Goal: Task Accomplishment & Management: Manage account settings

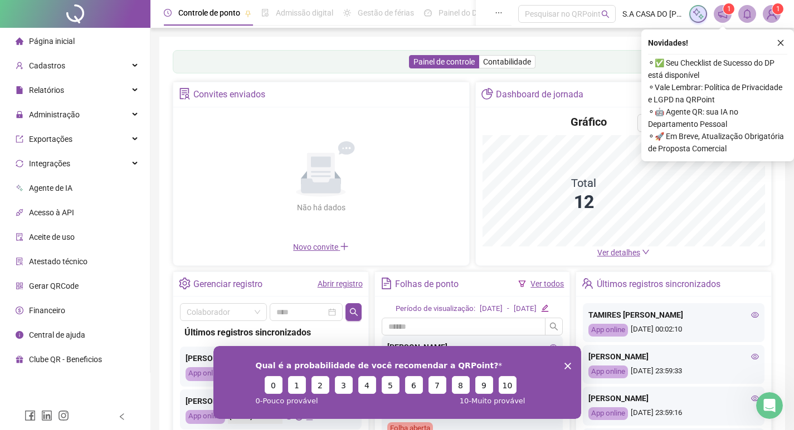
click at [565, 364] on polygon "Encerrar pesquisa" at bounding box center [567, 366] width 7 height 7
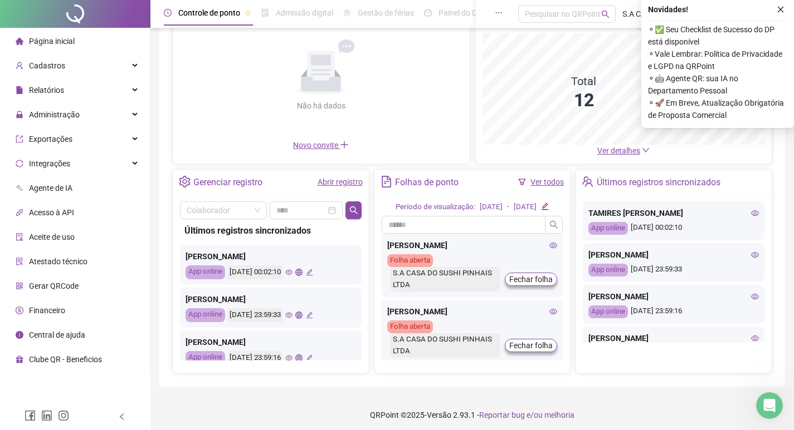
scroll to position [111, 0]
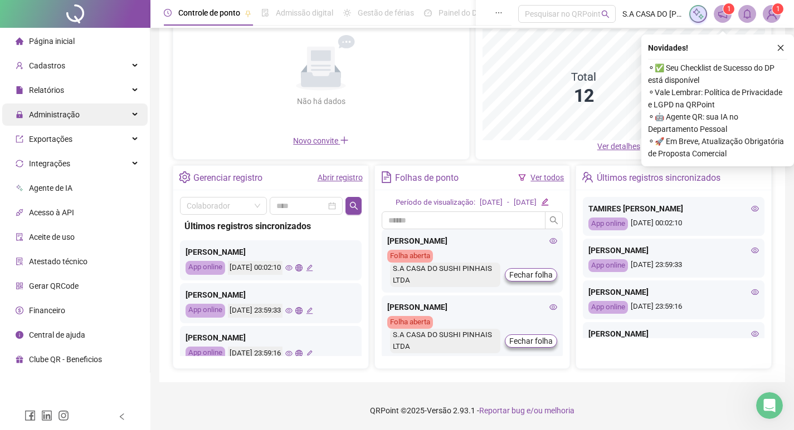
click at [76, 109] on span "Administração" at bounding box center [48, 115] width 64 height 22
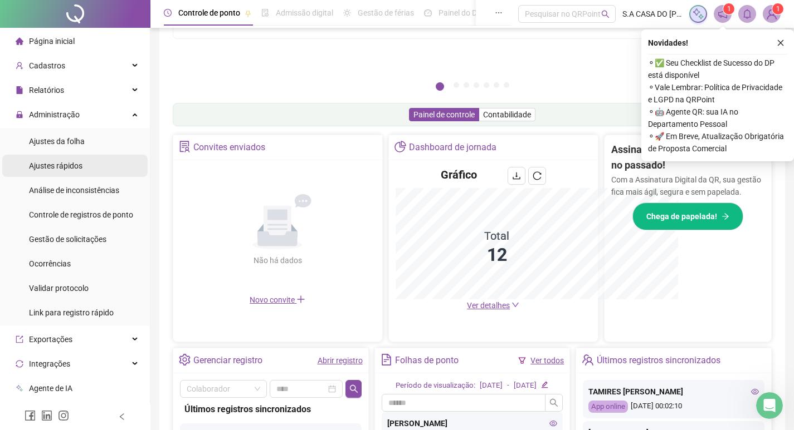
scroll to position [276, 0]
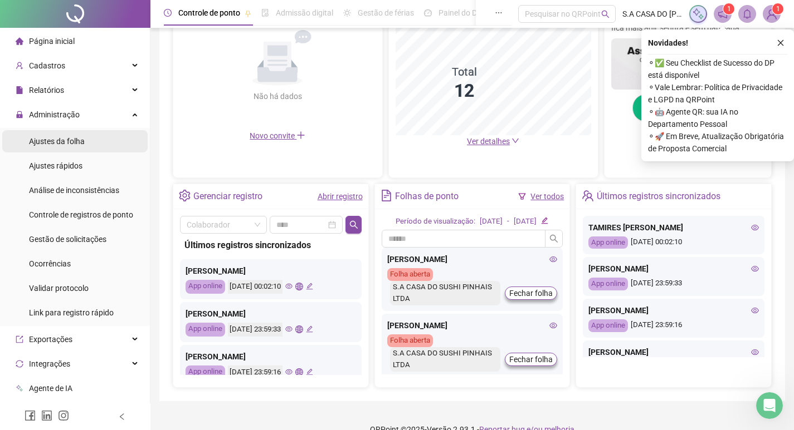
click at [74, 145] on span "Ajustes da folha" at bounding box center [57, 141] width 56 height 9
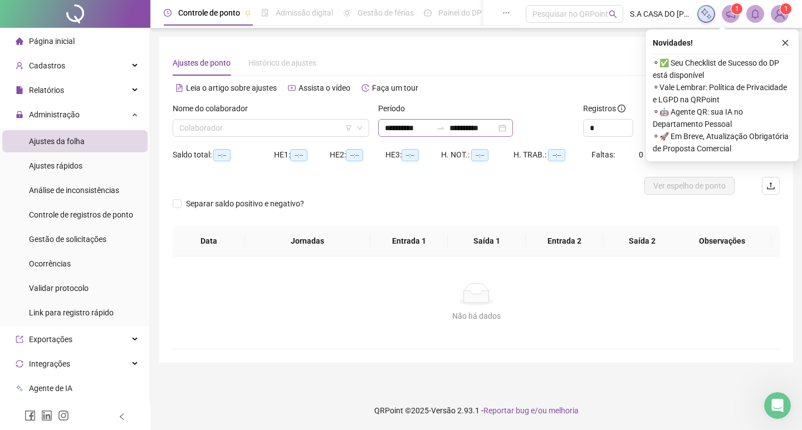
click at [513, 128] on div "**********" at bounding box center [445, 128] width 135 height 18
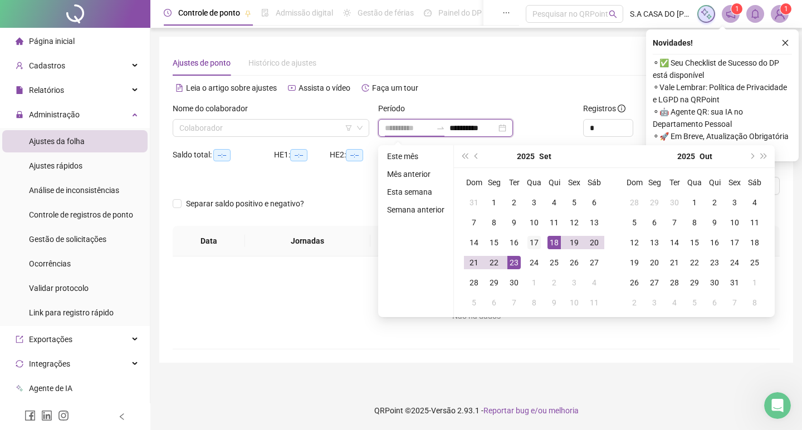
type input "**********"
click at [534, 242] on div "17" at bounding box center [533, 242] width 13 height 13
type input "**********"
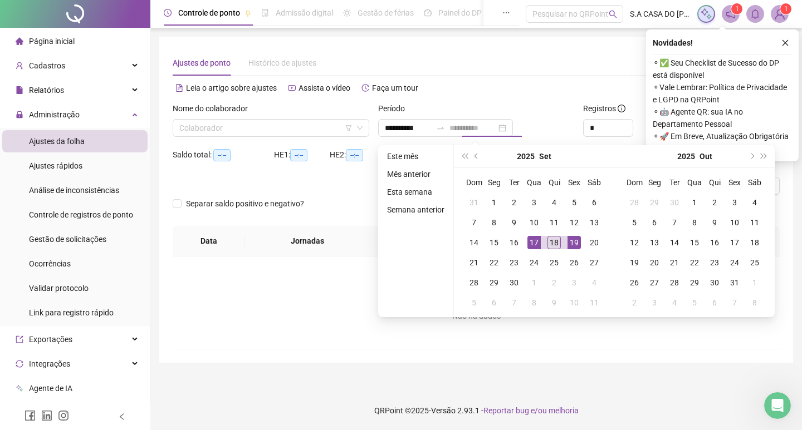
click at [567, 242] on div "19" at bounding box center [573, 242] width 13 height 13
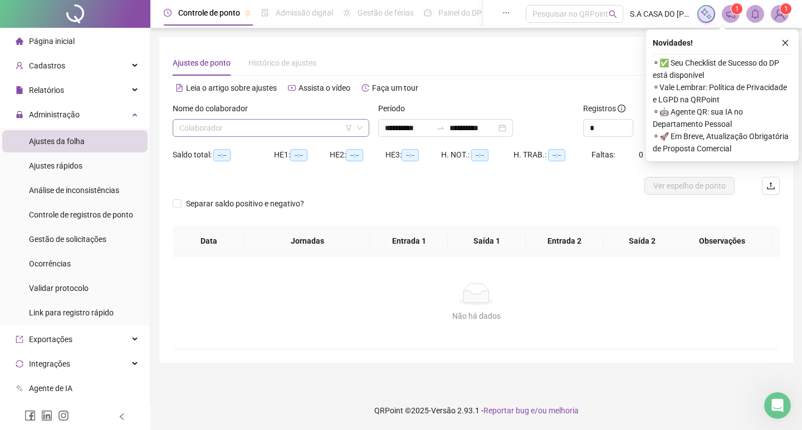
click at [343, 124] on input "search" at bounding box center [265, 128] width 173 height 17
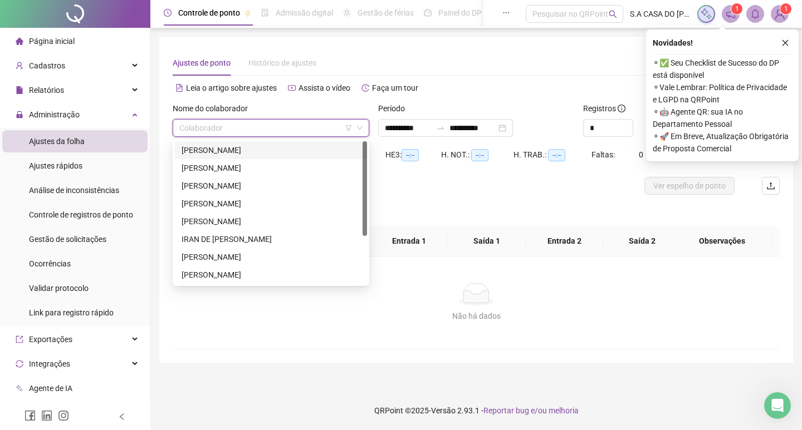
click at [271, 148] on div "ADOLFO MANUEL SUAREZ TORRES" at bounding box center [271, 150] width 179 height 12
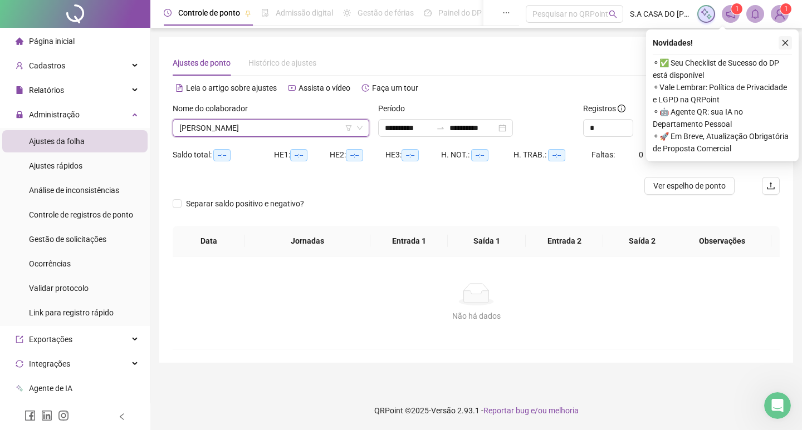
click at [785, 42] on icon "close" at bounding box center [785, 43] width 8 height 8
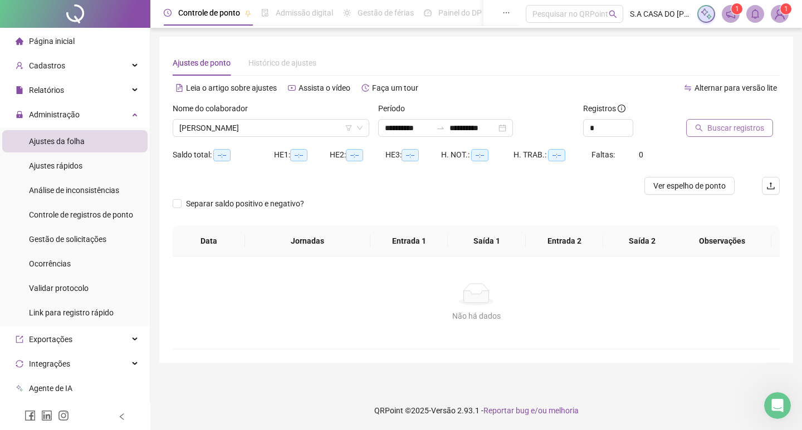
click at [741, 126] on span "Buscar registros" at bounding box center [735, 128] width 57 height 12
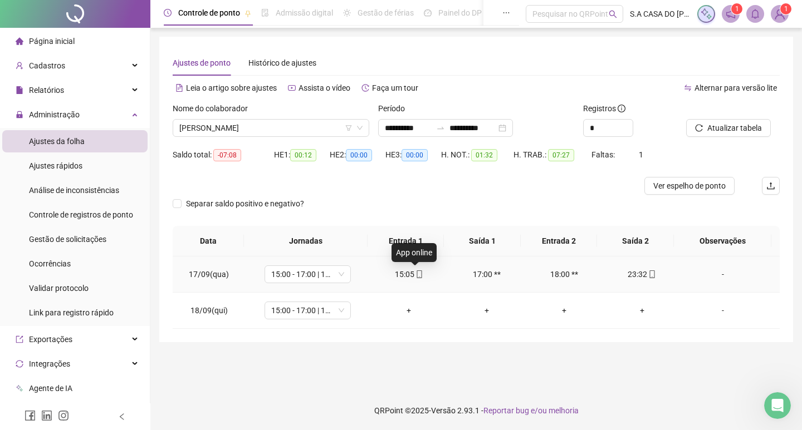
click at [414, 270] on span at bounding box center [418, 274] width 9 height 9
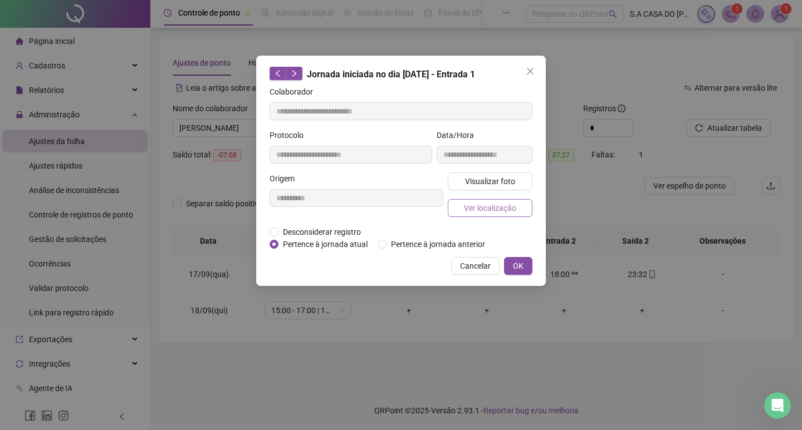
click at [478, 202] on span "Ver localização" at bounding box center [490, 208] width 52 height 12
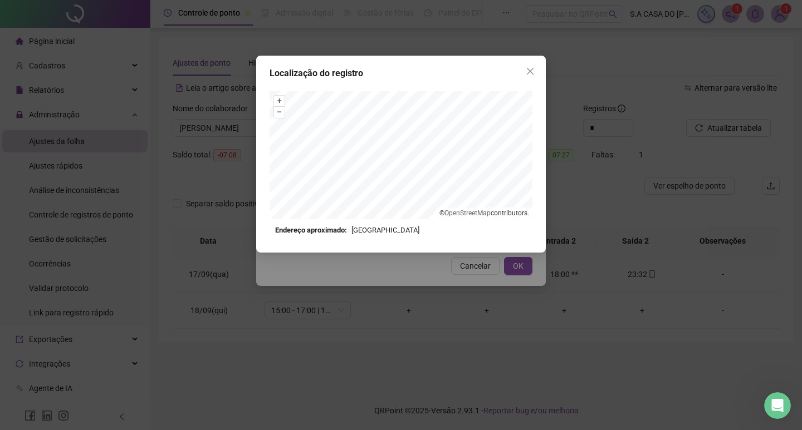
click at [525, 74] on span "Close" at bounding box center [530, 71] width 18 height 9
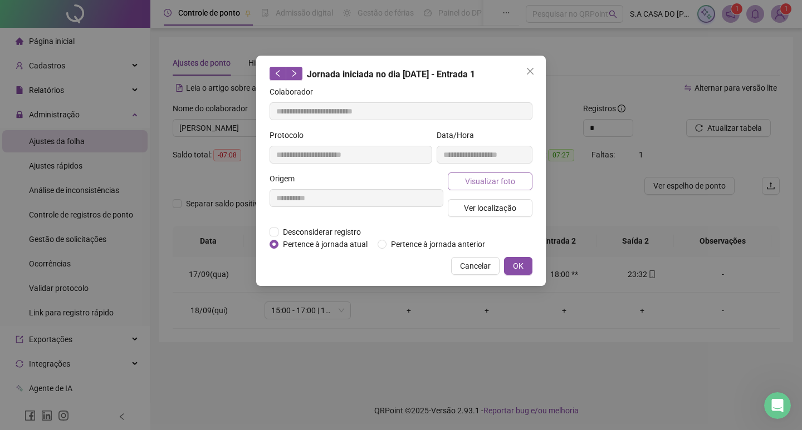
click at [497, 184] on span "Visualizar foto" at bounding box center [490, 181] width 50 height 12
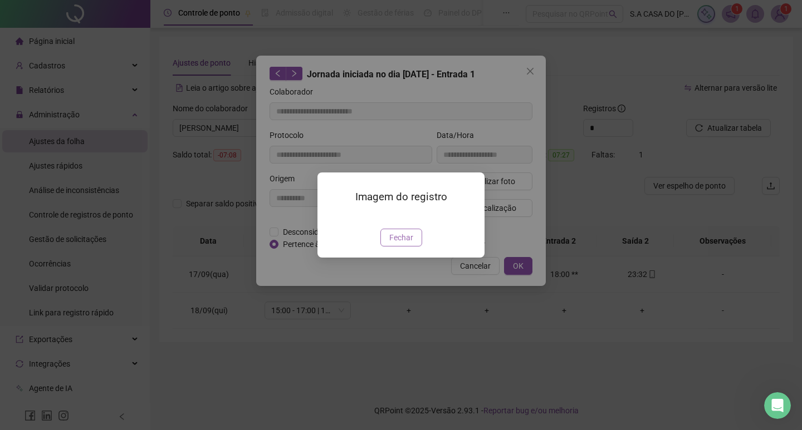
click at [400, 244] on span "Fechar" at bounding box center [401, 238] width 24 height 12
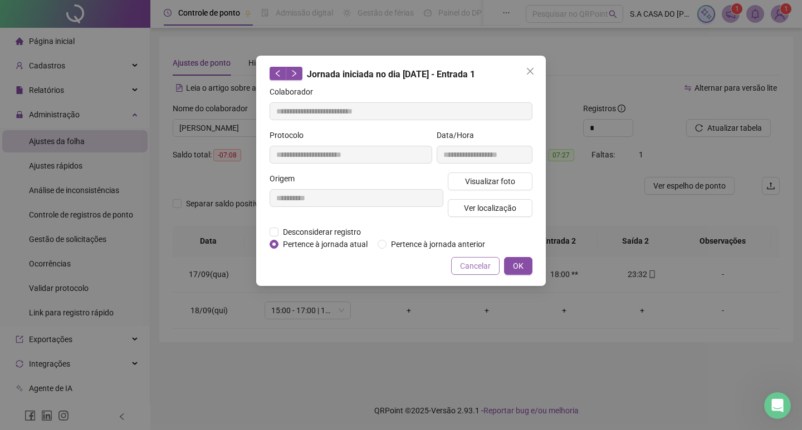
click at [468, 267] on span "Cancelar" at bounding box center [475, 266] width 31 height 12
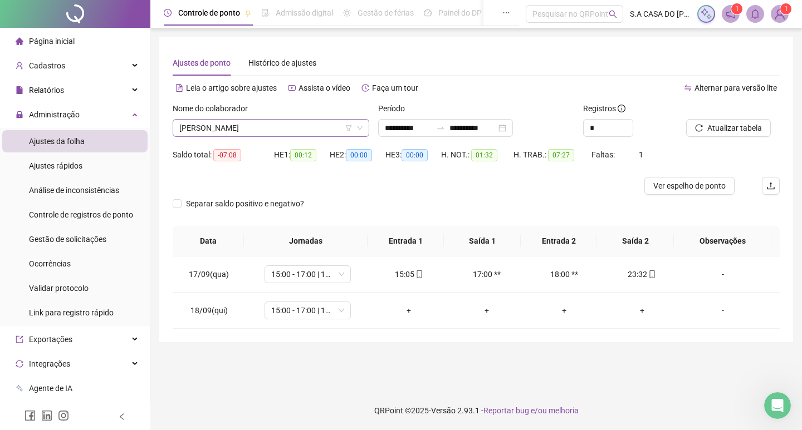
click at [238, 134] on span "ADOLFO MANUEL SUAREZ TORRES" at bounding box center [270, 128] width 183 height 17
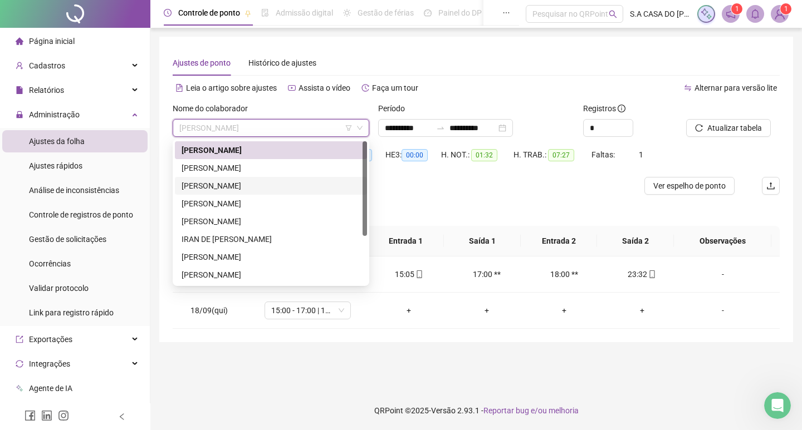
click at [236, 181] on div "ANA LUIZA BORE" at bounding box center [271, 186] width 179 height 12
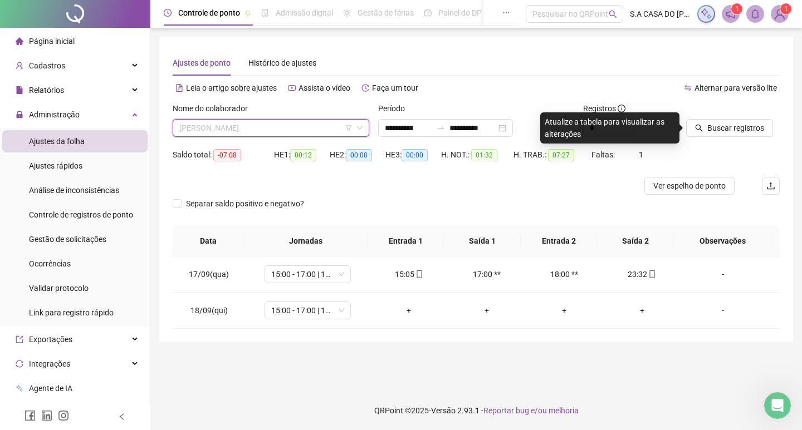
drag, startPoint x: 238, startPoint y: 125, endPoint x: 239, endPoint y: 153, distance: 28.4
click at [239, 125] on span "ANA LUIZA BORE" at bounding box center [270, 128] width 183 height 17
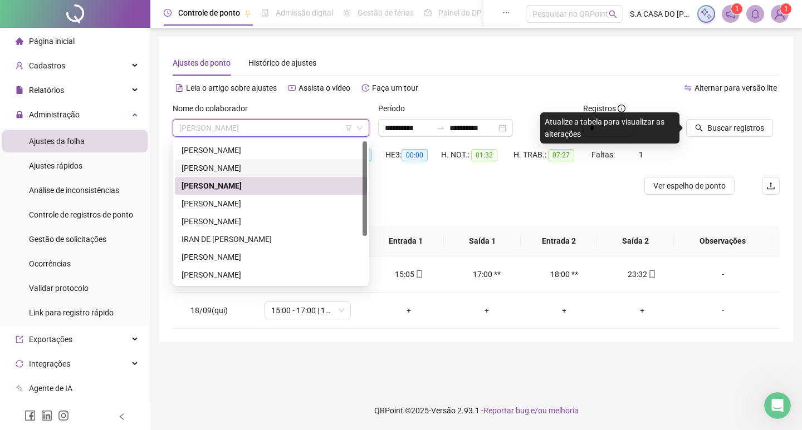
click at [241, 163] on div "AMANDA PEREIRA ROSA" at bounding box center [271, 168] width 179 height 12
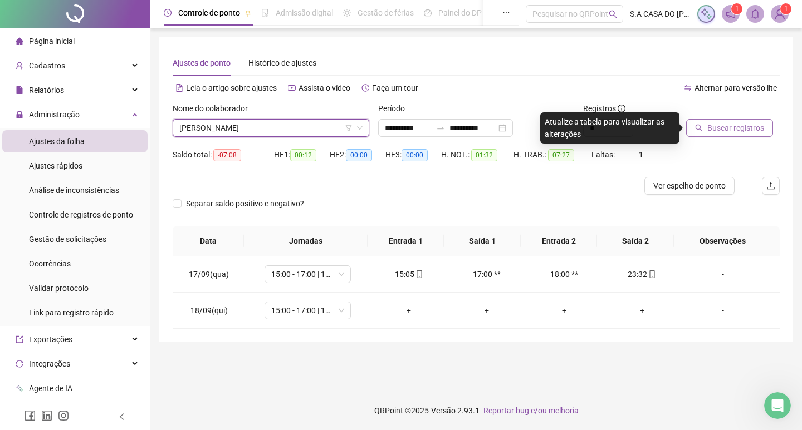
click at [750, 120] on button "Buscar registros" at bounding box center [729, 128] width 87 height 18
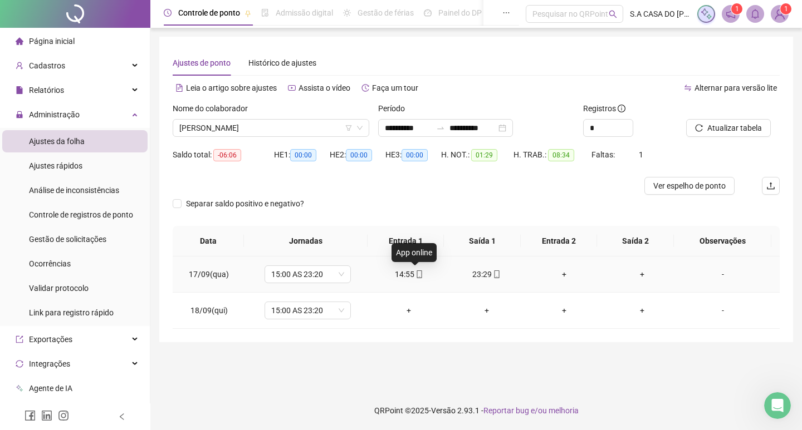
click at [415, 273] on icon "mobile" at bounding box center [419, 275] width 8 height 8
type input "**********"
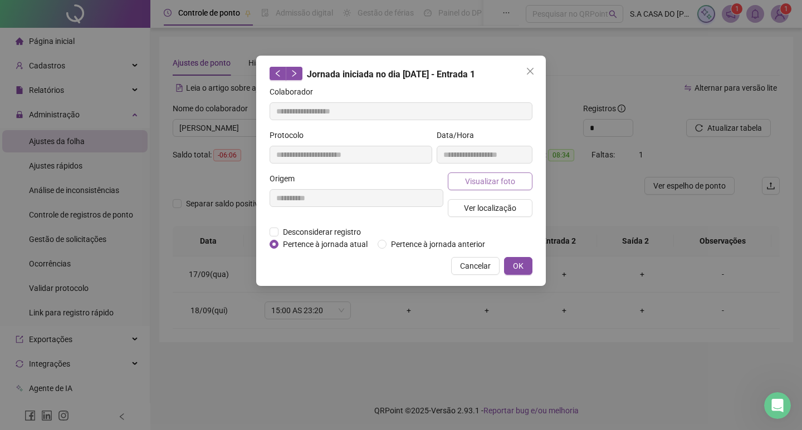
click at [471, 186] on span "Visualizar foto" at bounding box center [490, 181] width 50 height 12
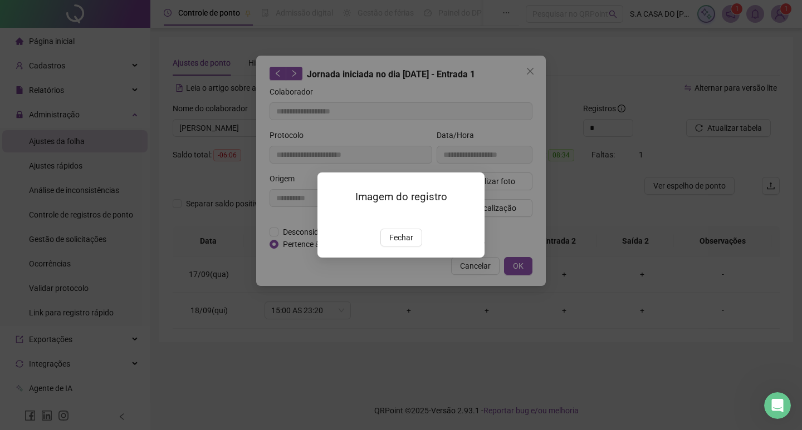
click at [331, 217] on img at bounding box center [331, 217] width 0 height 0
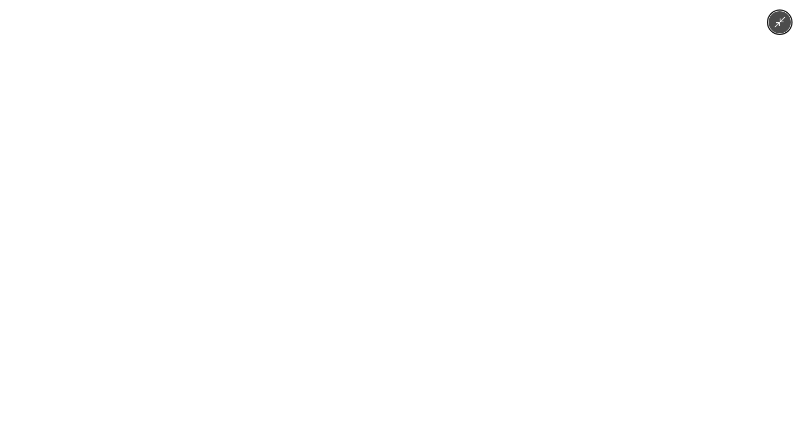
click at [358, 233] on img at bounding box center [400, 215] width 199 height 430
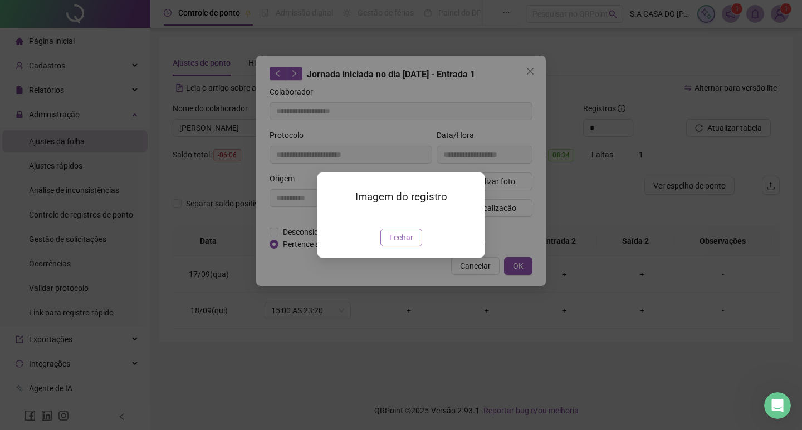
click at [401, 244] on span "Fechar" at bounding box center [401, 238] width 24 height 12
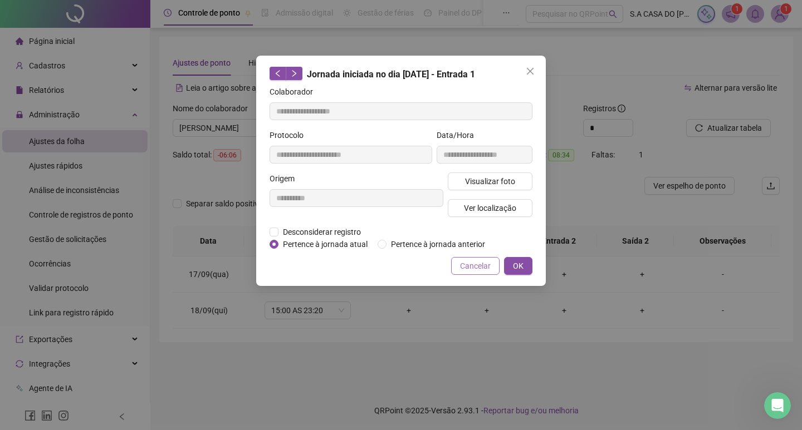
click at [469, 270] on span "Cancelar" at bounding box center [475, 266] width 31 height 12
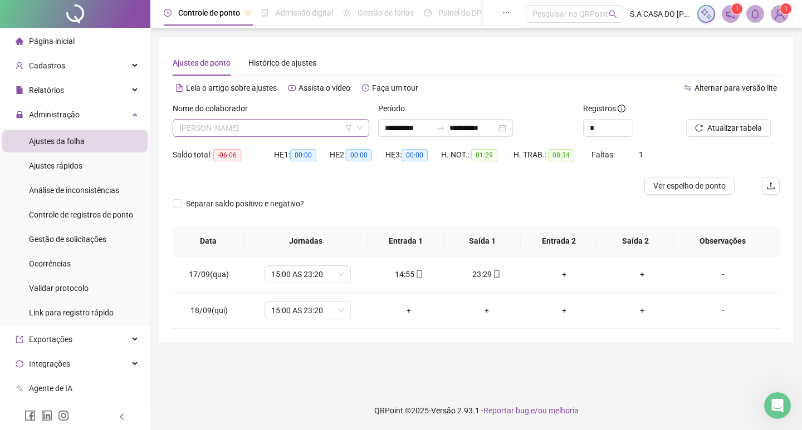
click at [282, 131] on span "AMANDA PEREIRA ROSA" at bounding box center [270, 128] width 183 height 17
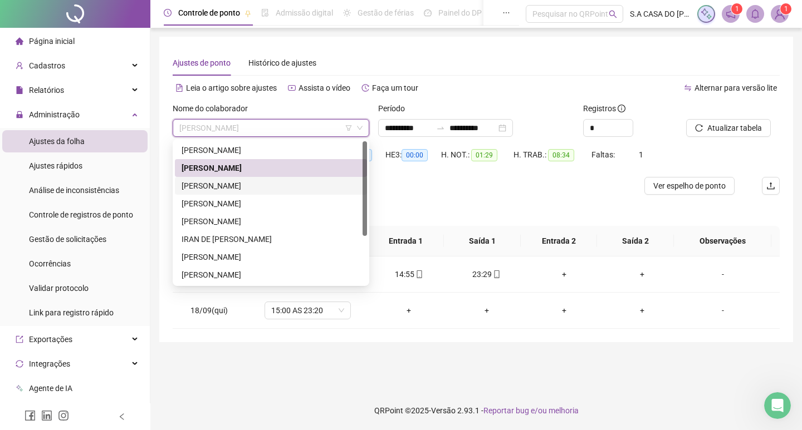
click at [252, 184] on div "ANA LUIZA BORE" at bounding box center [271, 186] width 179 height 12
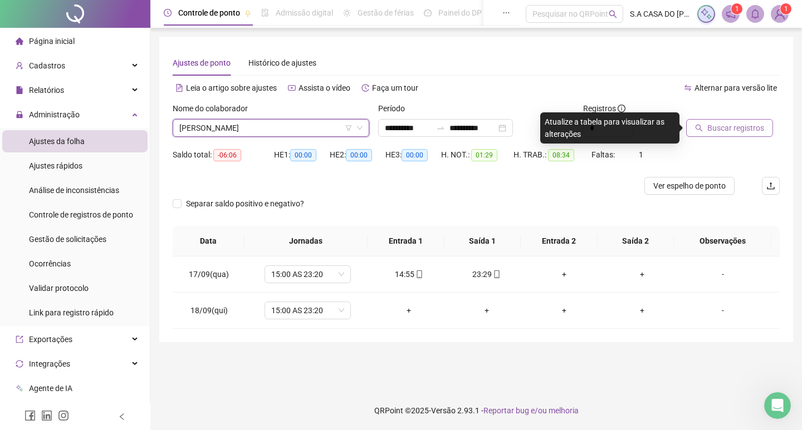
click at [714, 128] on span "Buscar registros" at bounding box center [735, 128] width 57 height 12
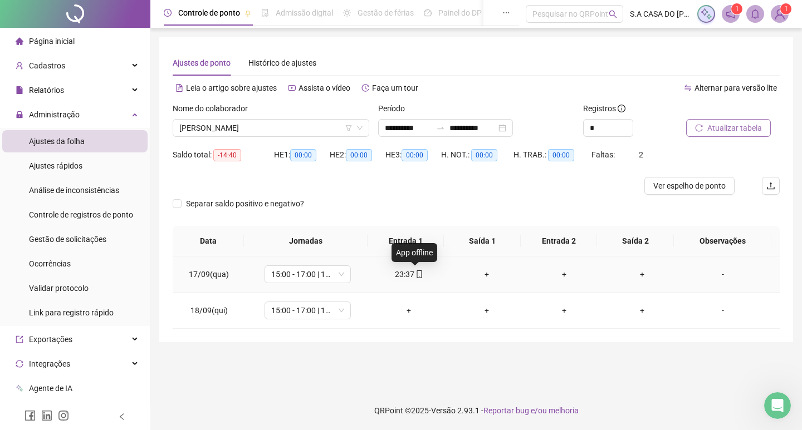
click at [417, 277] on icon "mobile" at bounding box center [419, 275] width 8 height 8
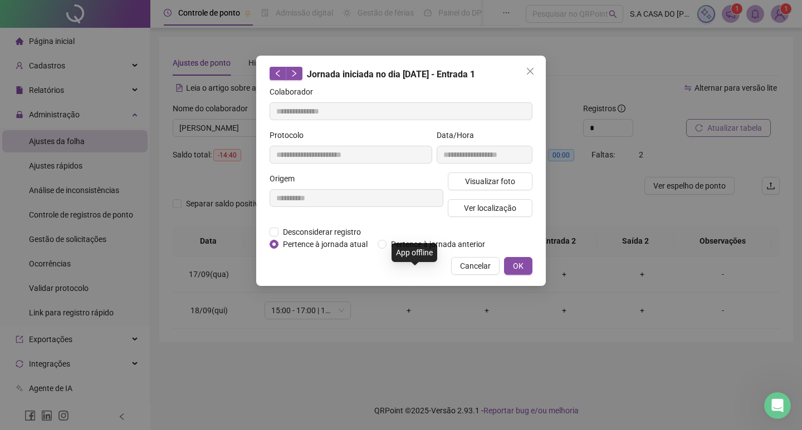
type input "**********"
click at [466, 183] on button "Visualizar foto" at bounding box center [490, 182] width 85 height 18
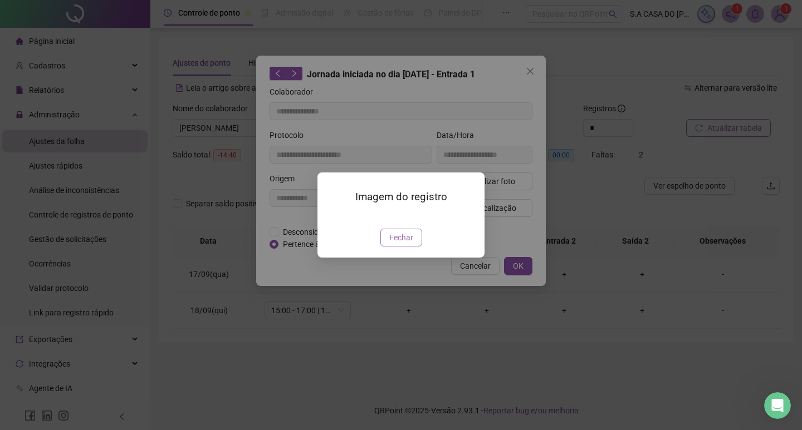
drag, startPoint x: 381, startPoint y: 288, endPoint x: 390, endPoint y: 297, distance: 11.8
click at [385, 258] on div "Imagem do registro Fechar" at bounding box center [400, 215] width 167 height 85
click at [392, 244] on span "Fechar" at bounding box center [401, 238] width 24 height 12
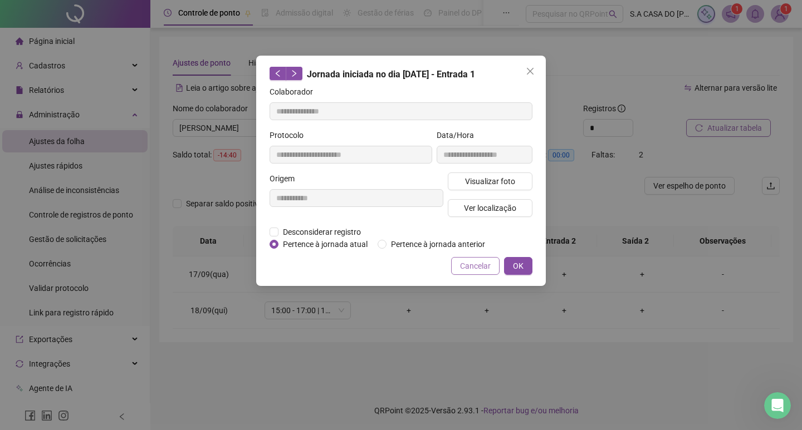
click at [482, 276] on div "**********" at bounding box center [401, 171] width 290 height 231
drag, startPoint x: 473, startPoint y: 268, endPoint x: 437, endPoint y: 277, distance: 37.8
click at [473, 268] on span "Cancelar" at bounding box center [475, 266] width 31 height 12
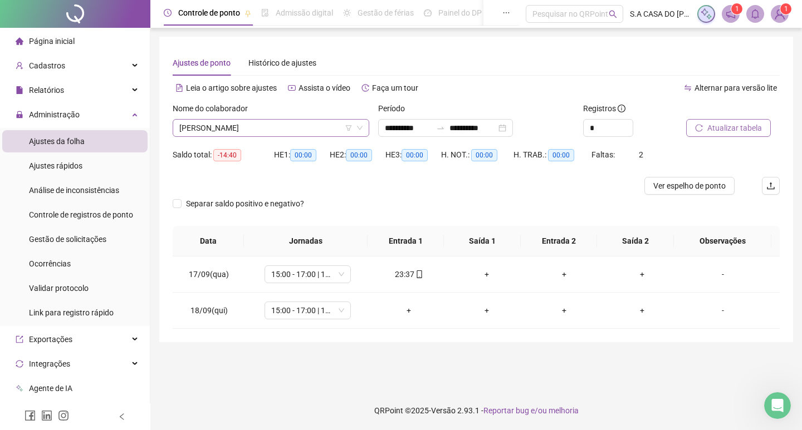
click at [265, 130] on span "ANA LUIZA BORE" at bounding box center [270, 128] width 183 height 17
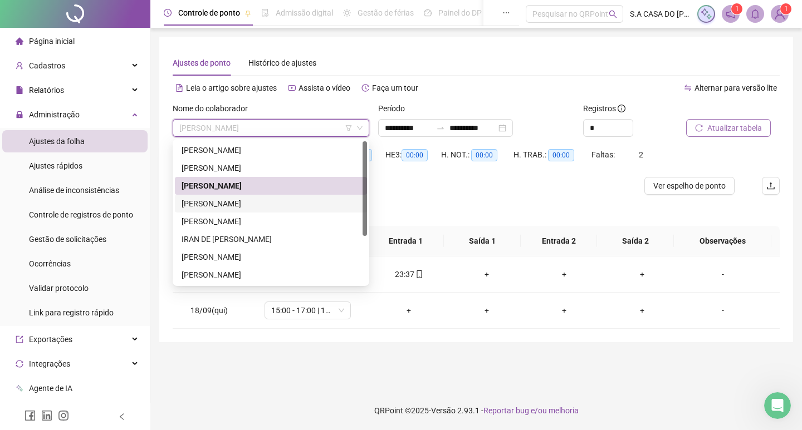
click at [244, 202] on div "HELEN CAROLINE NASCIMENTO MAIA" at bounding box center [271, 204] width 179 height 12
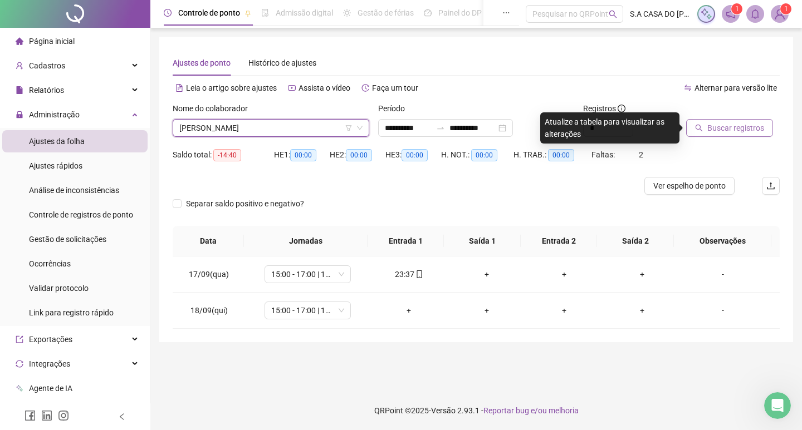
click at [727, 131] on span "Buscar registros" at bounding box center [735, 128] width 57 height 12
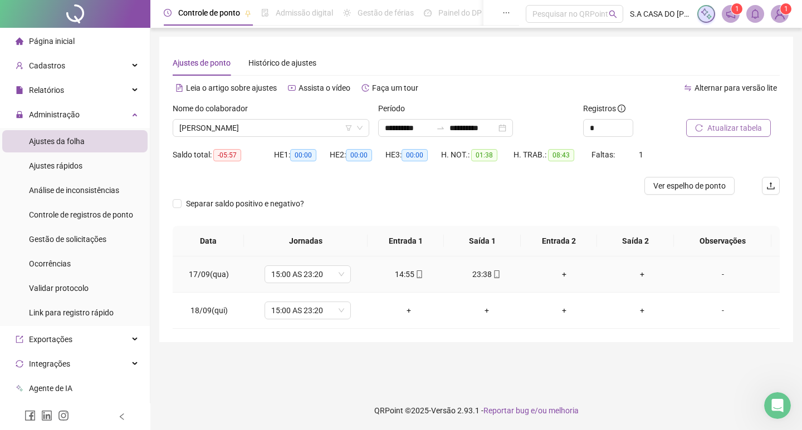
click at [420, 276] on div "14:55" at bounding box center [409, 274] width 60 height 12
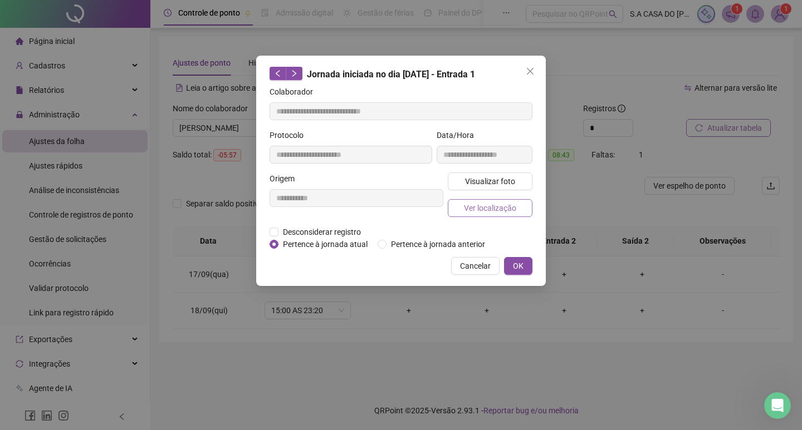
type input "**********"
drag, startPoint x: 490, startPoint y: 170, endPoint x: 491, endPoint y: 176, distance: 5.7
click at [490, 170] on div "**********" at bounding box center [484, 150] width 100 height 43
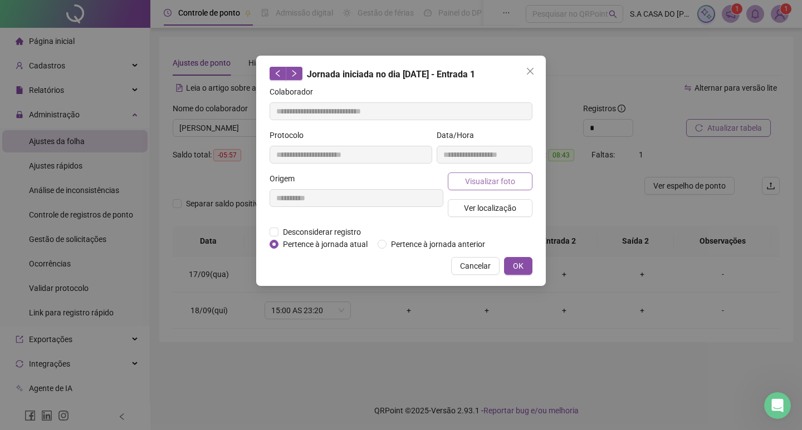
click at [491, 176] on span "Visualizar foto" at bounding box center [490, 181] width 50 height 12
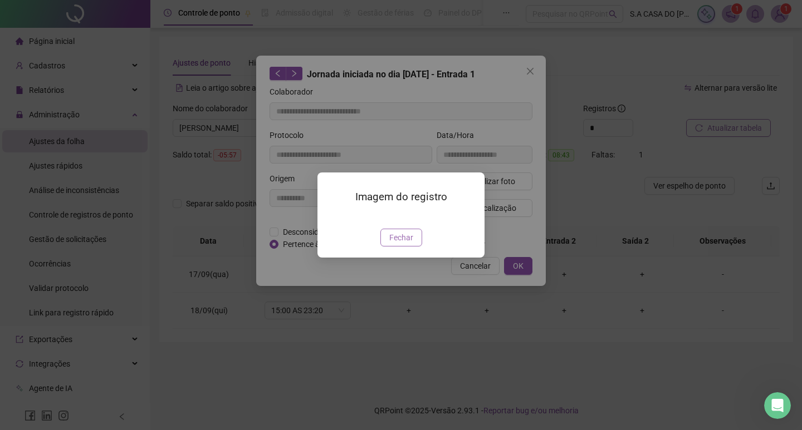
click at [414, 247] on button "Fechar" at bounding box center [401, 238] width 42 height 18
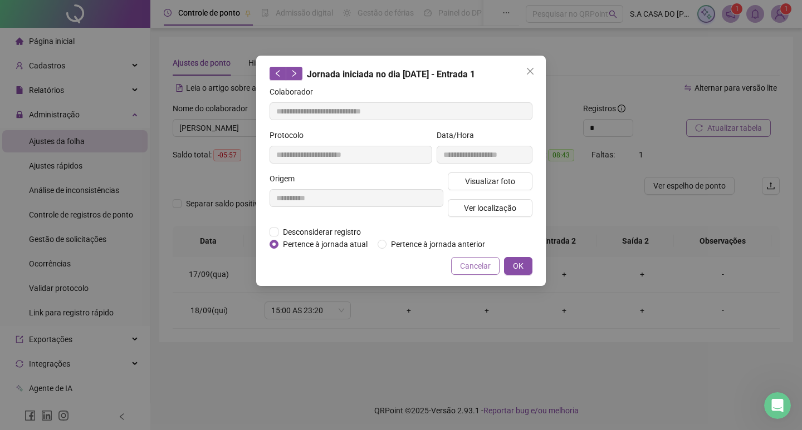
click at [471, 265] on span "Cancelar" at bounding box center [475, 266] width 31 height 12
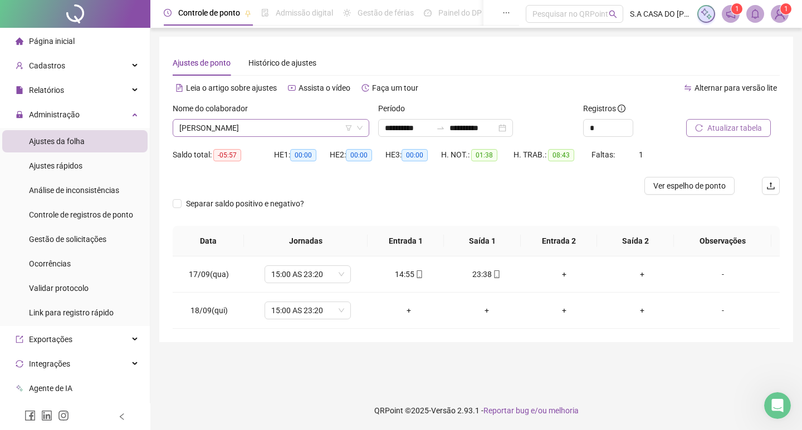
click at [262, 130] on span "HELEN CAROLINE NASCIMENTO MAIA" at bounding box center [270, 128] width 183 height 17
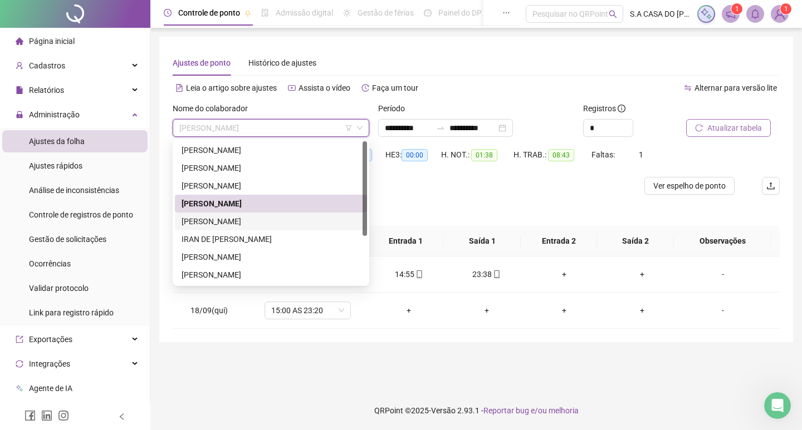
click at [236, 228] on div "HENRIQUE AUGUSTO MENEZES DE OLIVEIRA" at bounding box center [271, 222] width 192 height 18
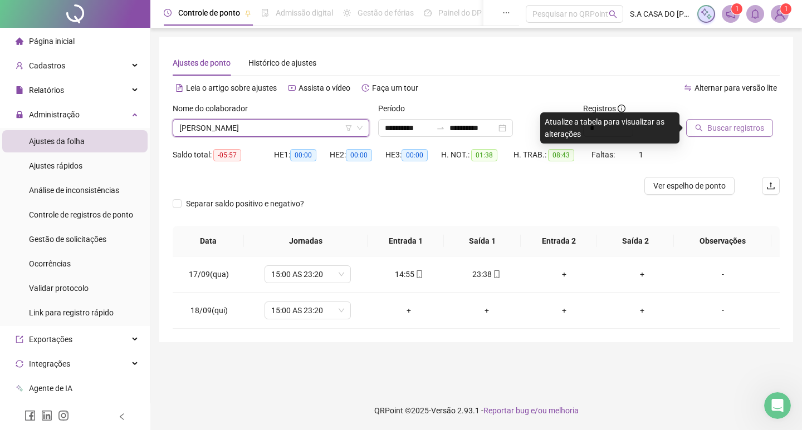
click at [741, 120] on button "Buscar registros" at bounding box center [729, 128] width 87 height 18
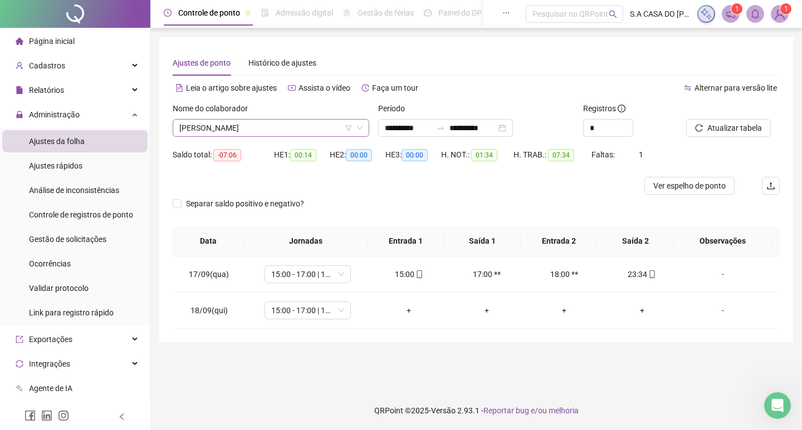
click at [274, 128] on span "HENRIQUE AUGUSTO MENEZES DE OLIVEIRA" at bounding box center [270, 128] width 183 height 17
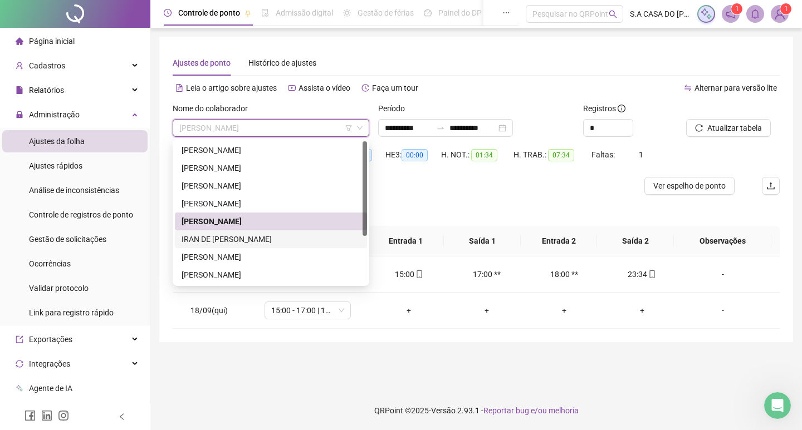
drag, startPoint x: 226, startPoint y: 234, endPoint x: 339, endPoint y: 231, distance: 112.6
click at [226, 234] on div "IRAN DE ALMEIDA LEMES JUNIOR" at bounding box center [271, 239] width 179 height 12
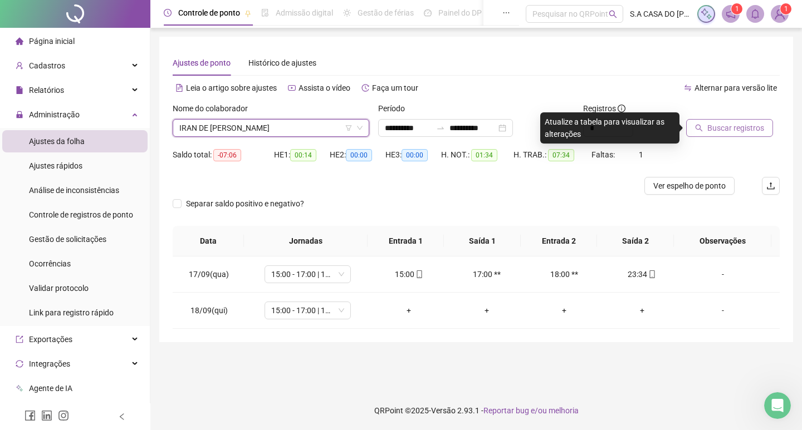
click at [720, 122] on span "Buscar registros" at bounding box center [735, 128] width 57 height 12
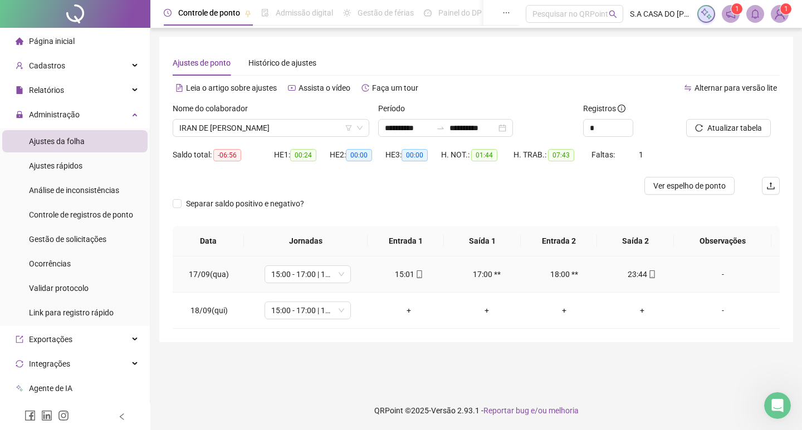
click at [415, 276] on icon "mobile" at bounding box center [419, 275] width 8 height 8
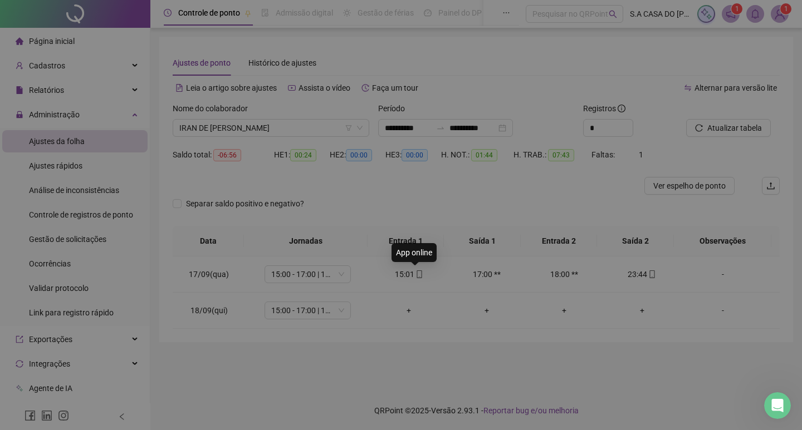
type input "**********"
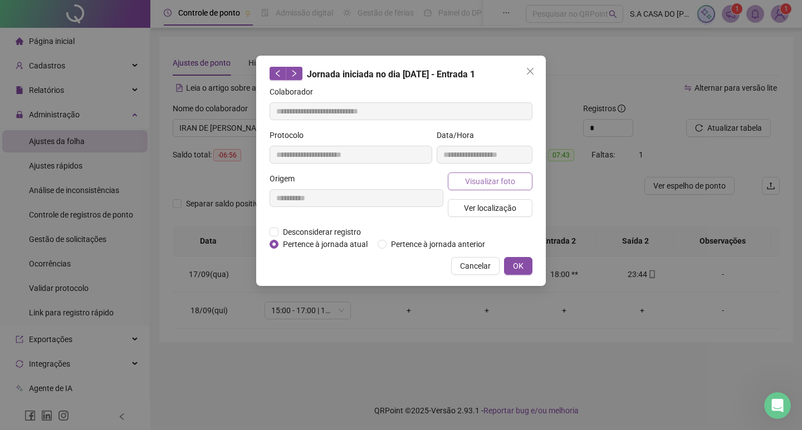
click at [479, 178] on span "Visualizar foto" at bounding box center [490, 181] width 50 height 12
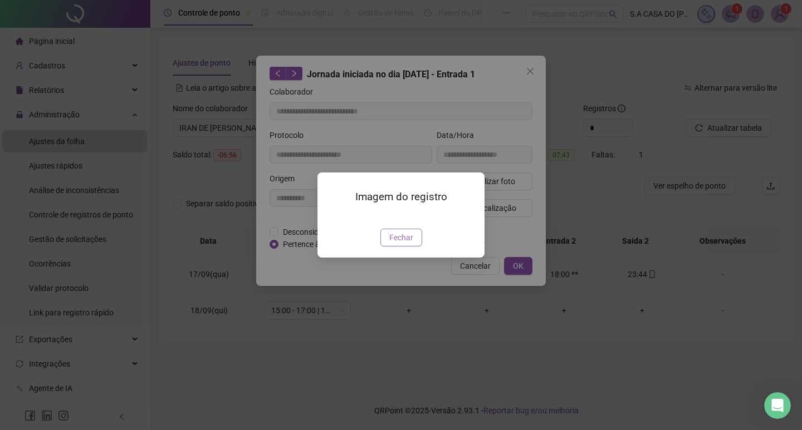
click at [409, 244] on span "Fechar" at bounding box center [401, 238] width 24 height 12
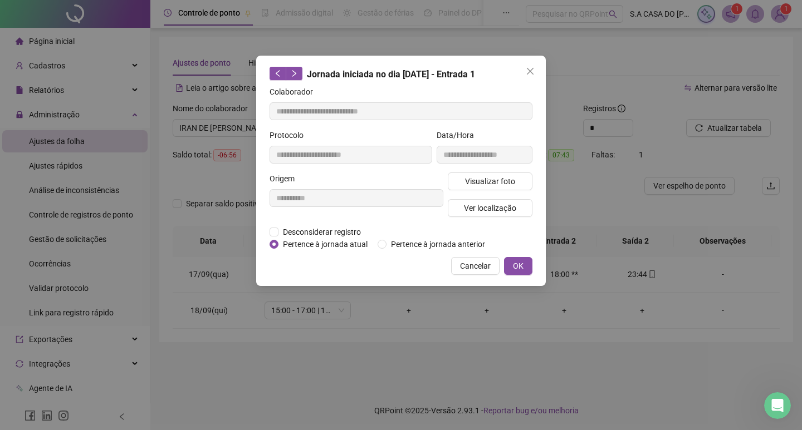
click at [469, 263] on span "Cancelar" at bounding box center [475, 266] width 31 height 12
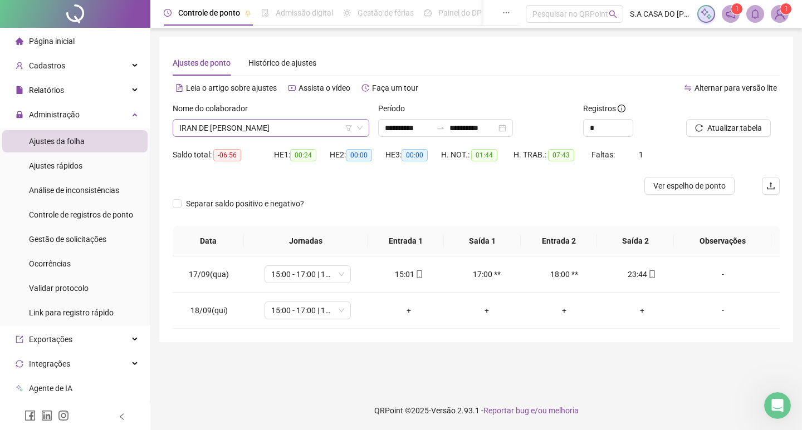
click at [307, 134] on span "IRAN DE ALMEIDA LEMES JUNIOR" at bounding box center [270, 128] width 183 height 17
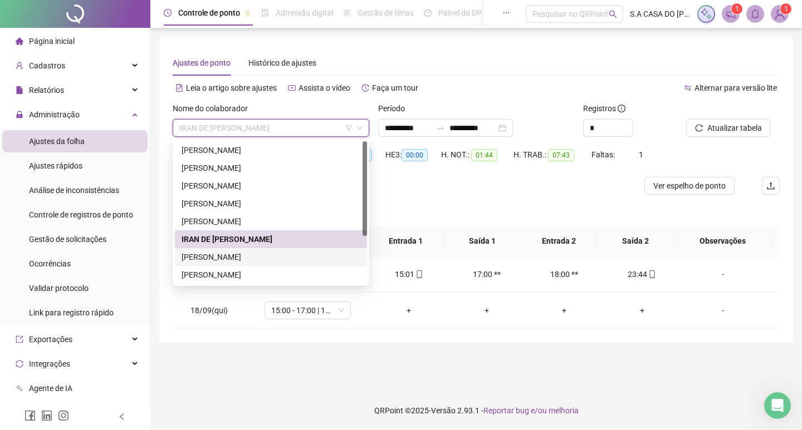
click at [263, 261] on div "JESSICA VELOZO DA SILVA" at bounding box center [271, 257] width 179 height 12
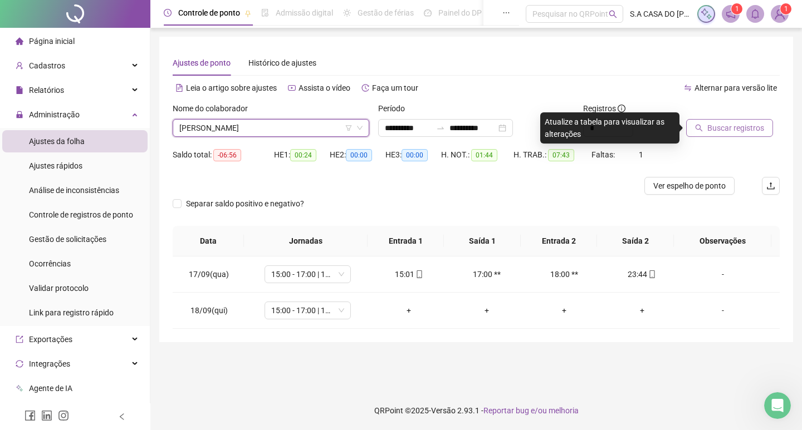
click at [757, 122] on span "Buscar registros" at bounding box center [735, 128] width 57 height 12
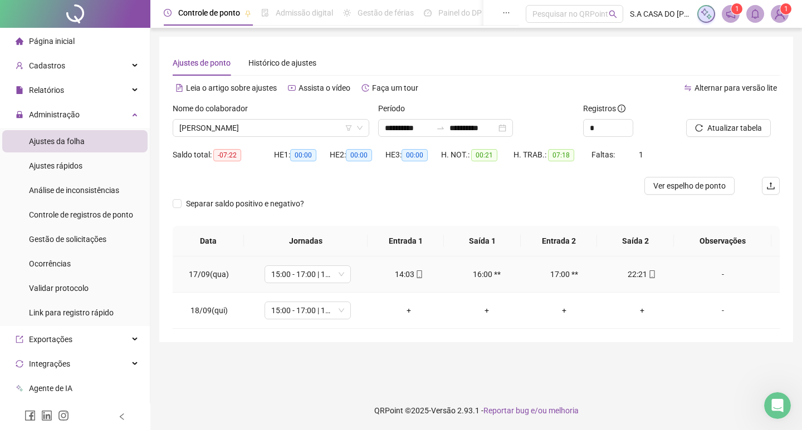
click at [420, 275] on div "14:03" at bounding box center [409, 274] width 60 height 12
type input "**********"
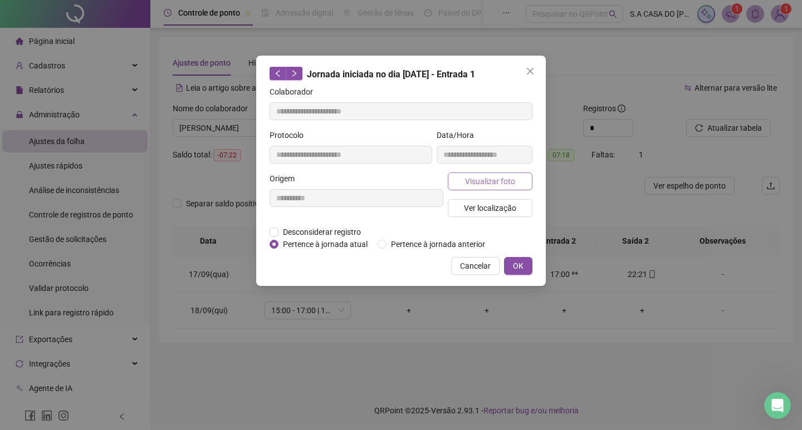
click at [492, 174] on button "Visualizar foto" at bounding box center [490, 182] width 85 height 18
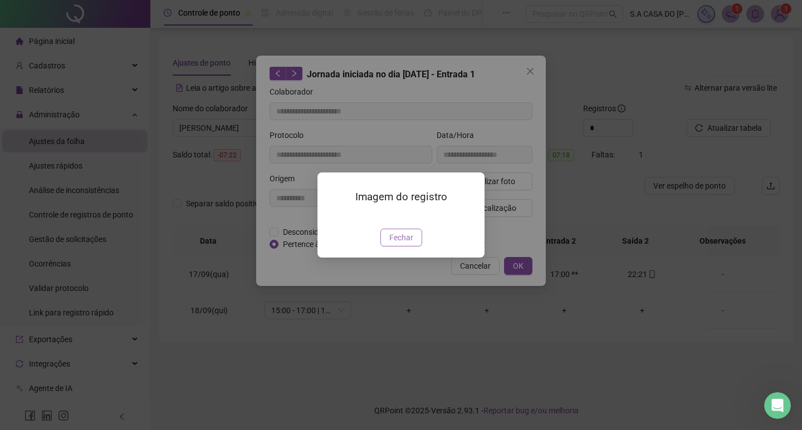
click at [406, 244] on span "Fechar" at bounding box center [401, 238] width 24 height 12
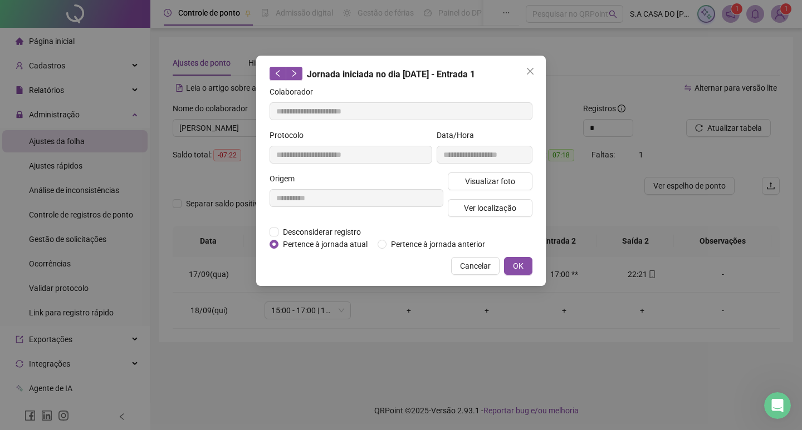
click at [471, 270] on span "Cancelar" at bounding box center [475, 266] width 31 height 12
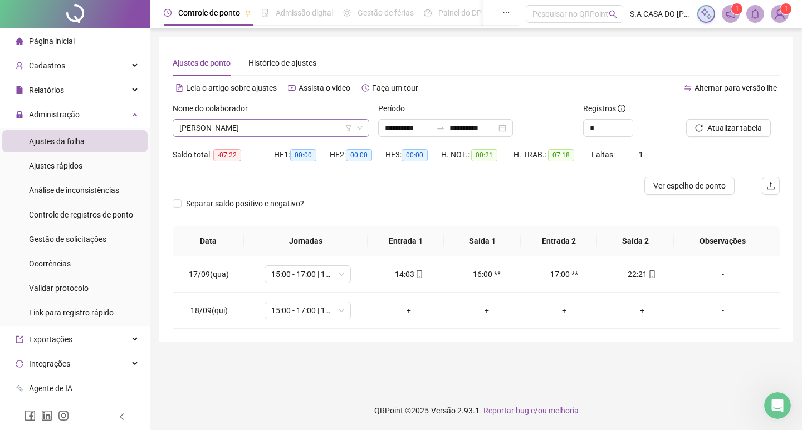
click at [302, 134] on span "JESSICA VELOZO DA SILVA" at bounding box center [270, 128] width 183 height 17
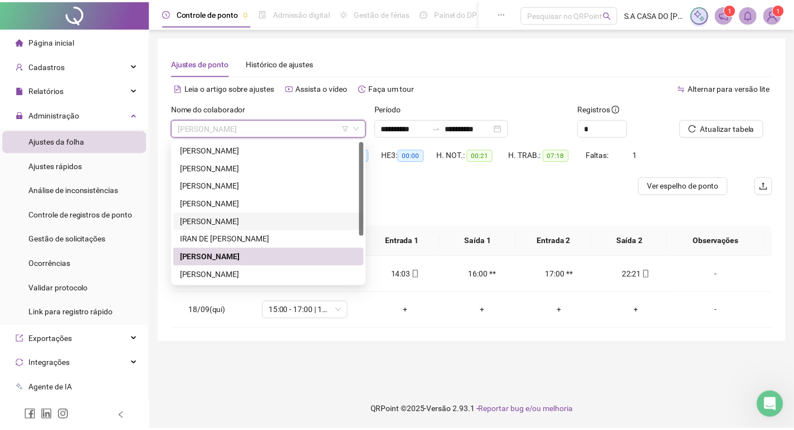
scroll to position [71, 0]
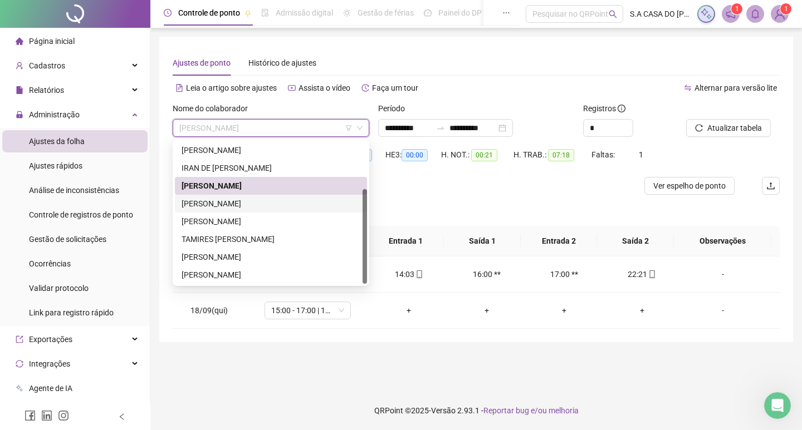
click at [251, 201] on div "MANUEL AGUSTIN VIERA VEITIA" at bounding box center [271, 204] width 179 height 12
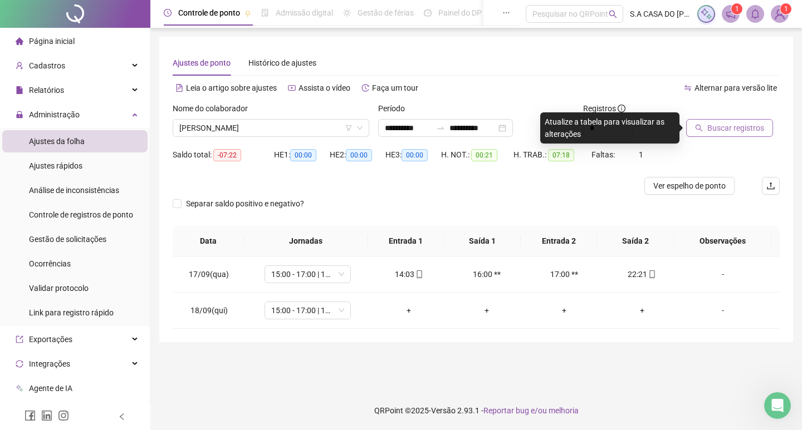
click at [711, 135] on button "Buscar registros" at bounding box center [729, 128] width 87 height 18
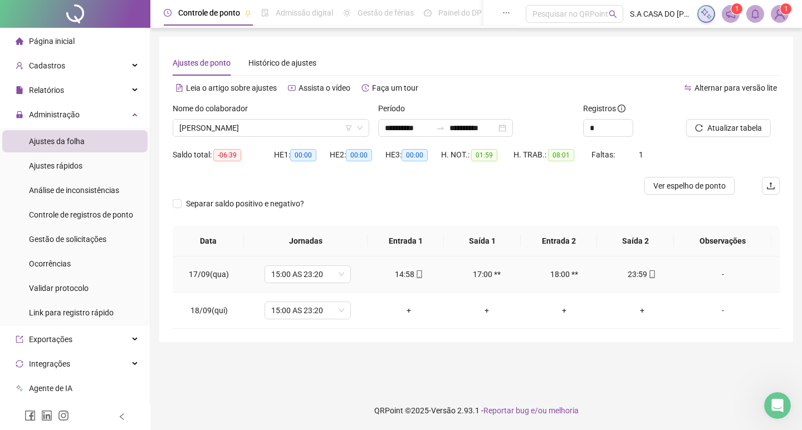
click at [418, 273] on icon "mobile" at bounding box center [419, 275] width 5 height 8
type input "**********"
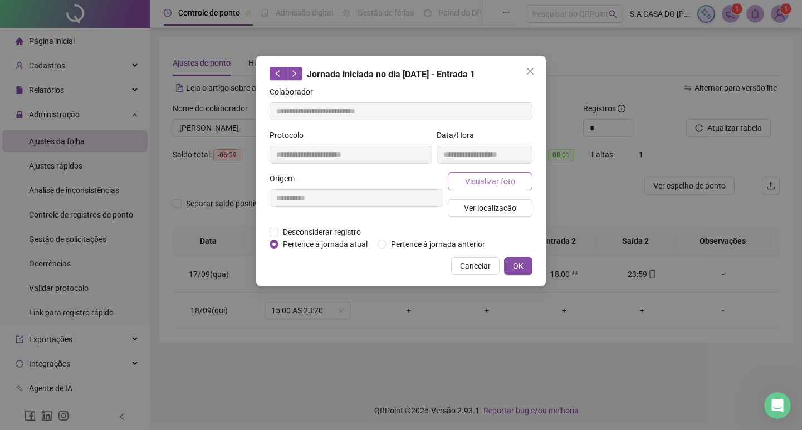
click at [477, 173] on button "Visualizar foto" at bounding box center [490, 182] width 85 height 18
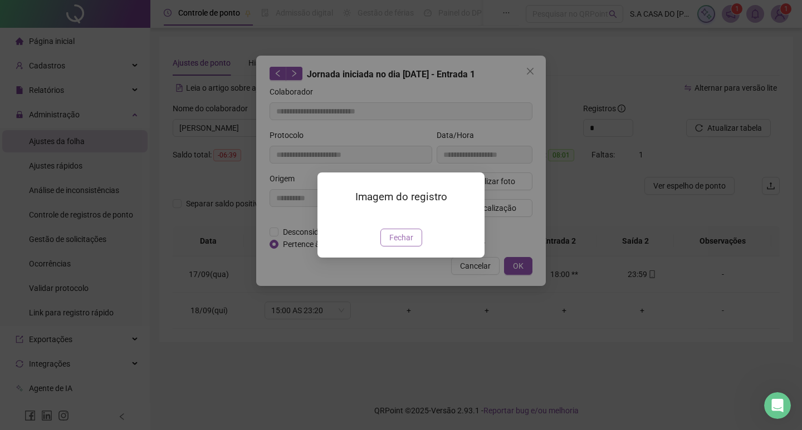
click at [407, 244] on span "Fechar" at bounding box center [401, 238] width 24 height 12
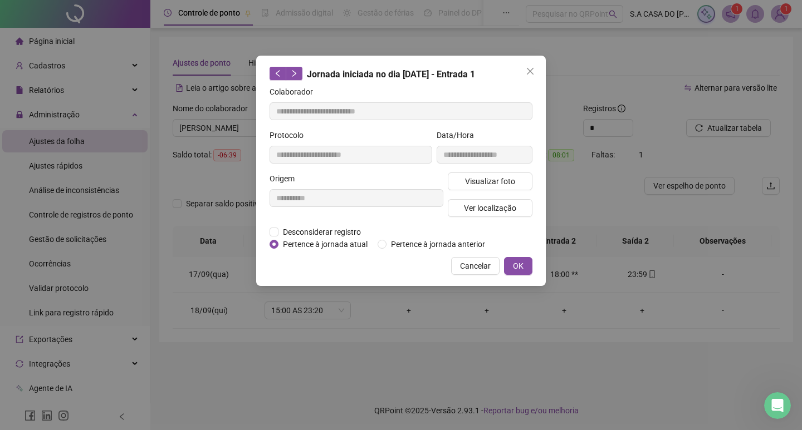
click at [478, 267] on span "Cancelar" at bounding box center [475, 266] width 31 height 12
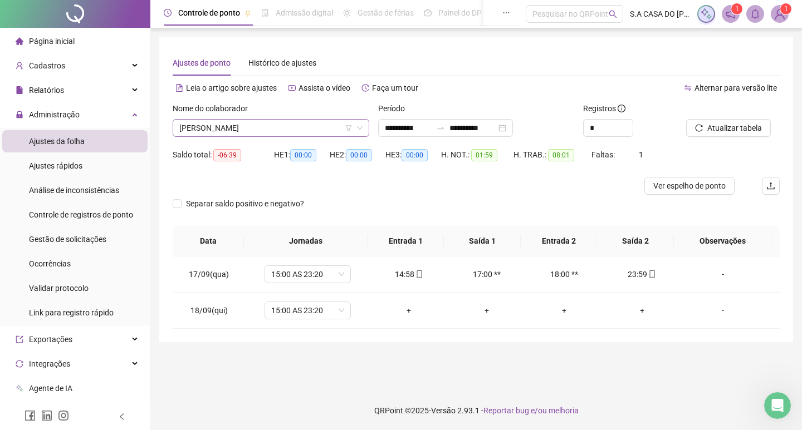
click at [299, 133] on span "MANUEL AGUSTIN VIERA VEITIA" at bounding box center [270, 128] width 183 height 17
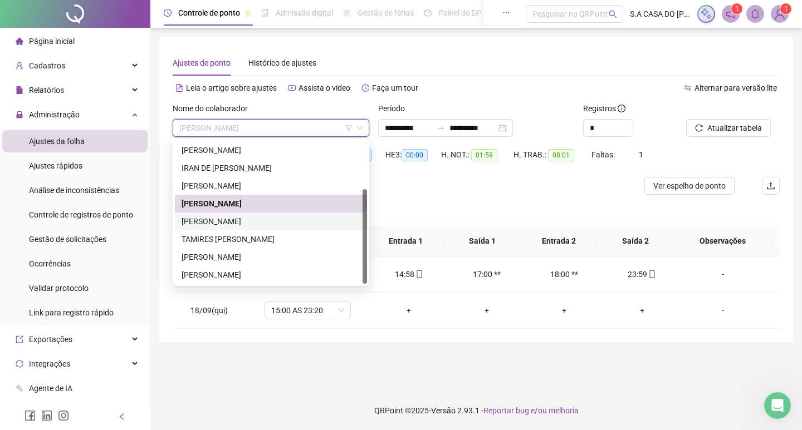
click at [247, 224] on div "MARICEIA ROSA DE OLIVEIRA" at bounding box center [271, 222] width 179 height 12
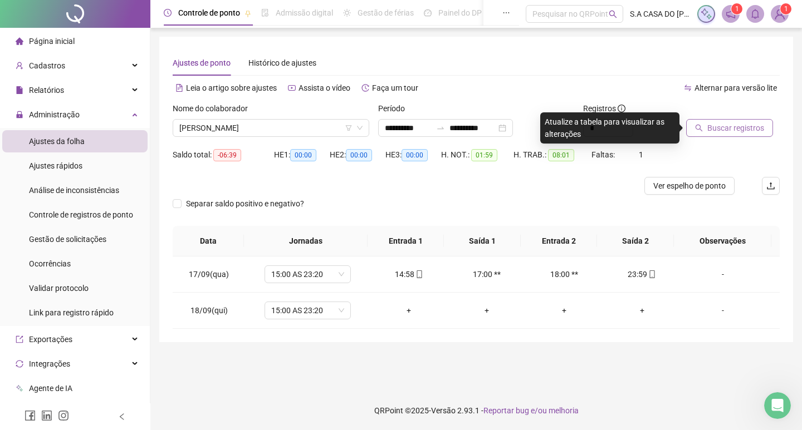
click at [740, 126] on span "Buscar registros" at bounding box center [735, 128] width 57 height 12
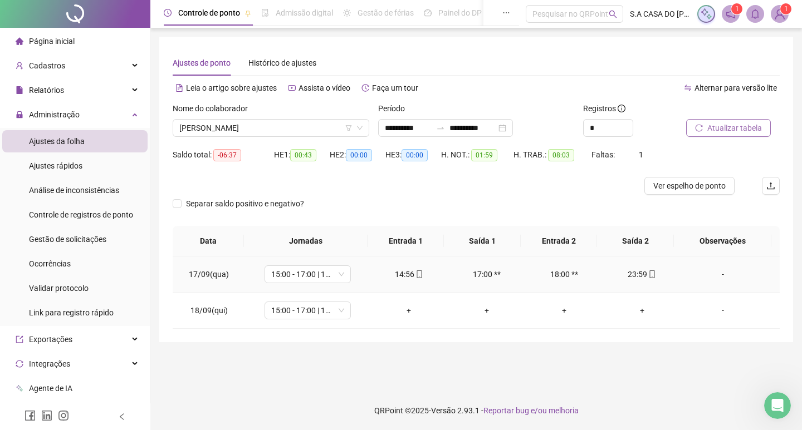
click at [419, 273] on icon "mobile" at bounding box center [419, 275] width 8 height 8
type input "**********"
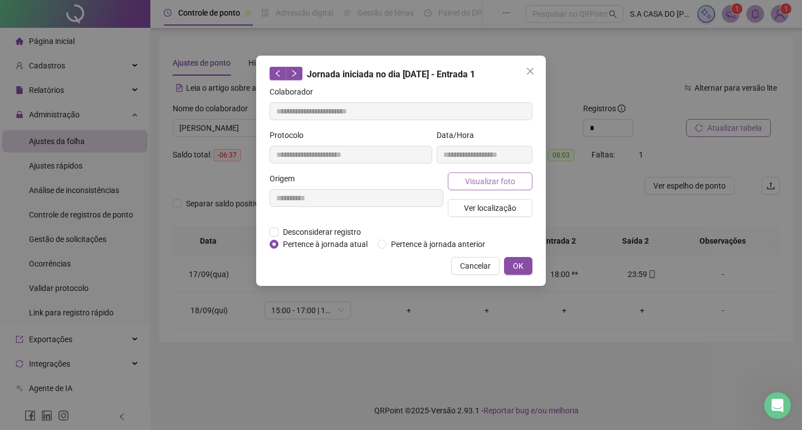
click at [468, 183] on span "Visualizar foto" at bounding box center [490, 181] width 50 height 12
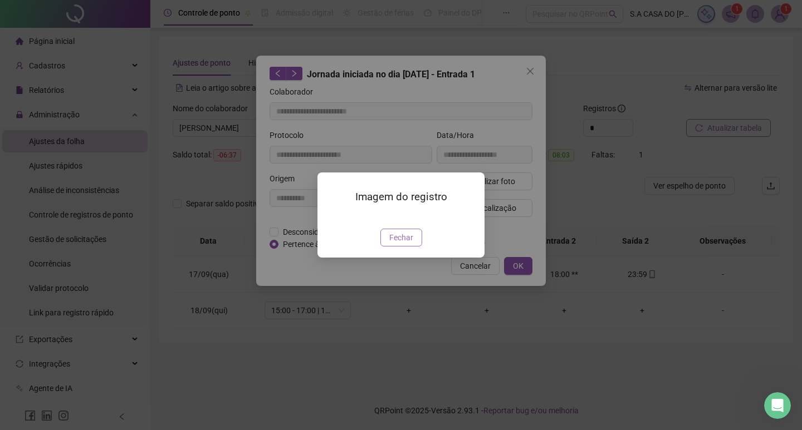
click at [403, 247] on button "Fechar" at bounding box center [401, 238] width 42 height 18
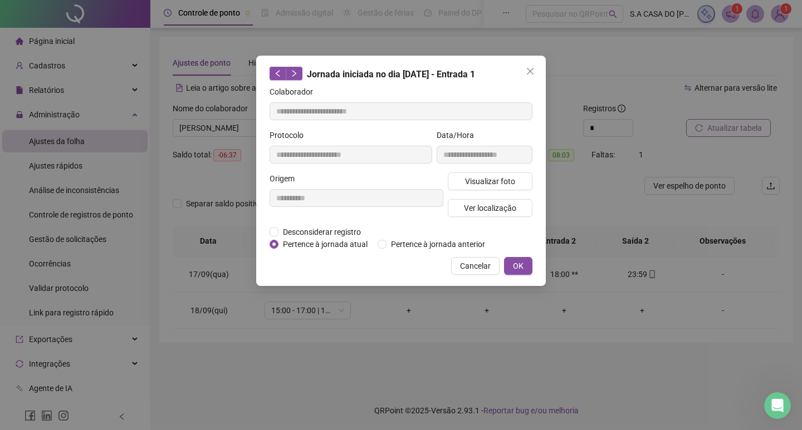
click at [512, 277] on div "**********" at bounding box center [401, 171] width 290 height 231
click at [483, 273] on div "**********" at bounding box center [401, 171] width 290 height 231
click at [478, 270] on span "Cancelar" at bounding box center [475, 266] width 31 height 12
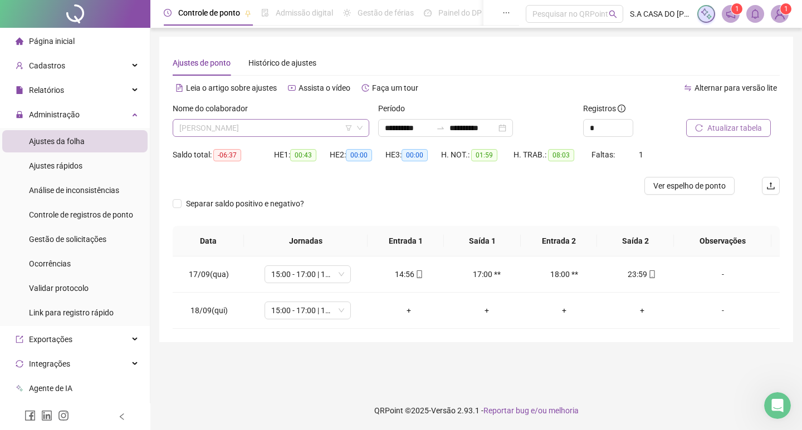
click at [266, 136] on div "MARICEIA ROSA DE OLIVEIRA" at bounding box center [271, 128] width 197 height 18
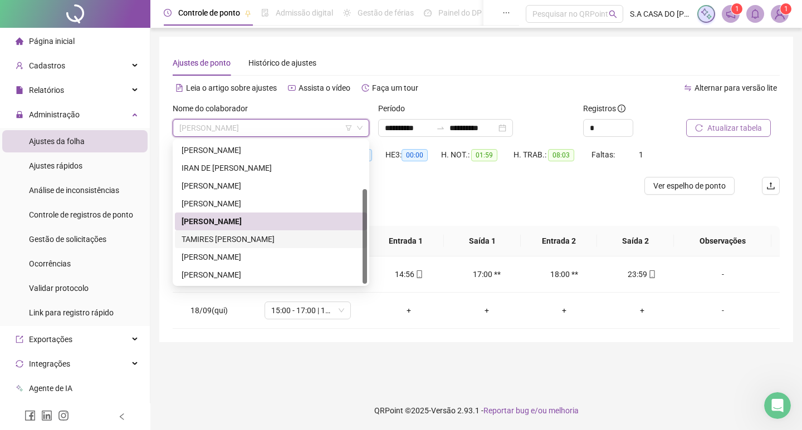
click at [217, 237] on div "TAMIRES PEDROSO DA SILVA" at bounding box center [271, 239] width 179 height 12
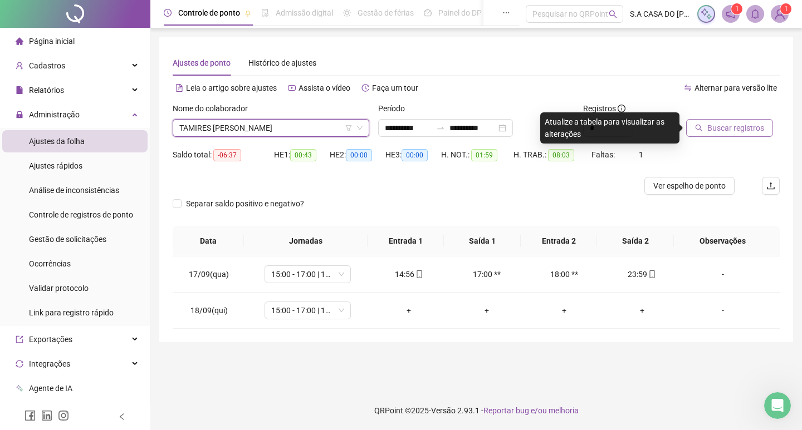
click at [732, 135] on button "Buscar registros" at bounding box center [729, 128] width 87 height 18
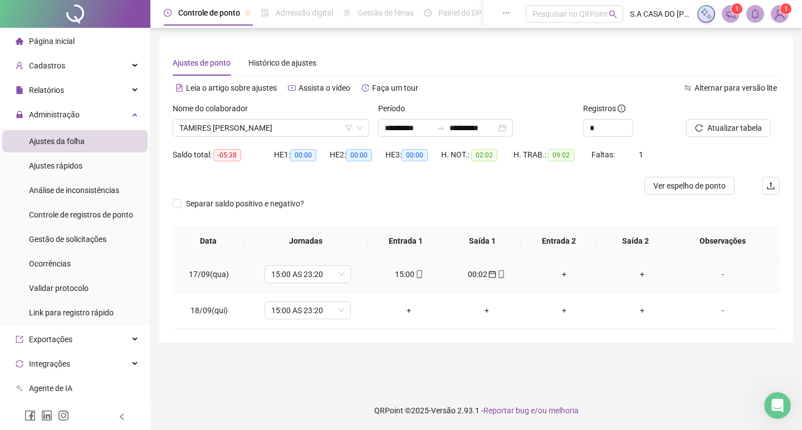
click at [417, 275] on icon "mobile" at bounding box center [419, 275] width 8 height 8
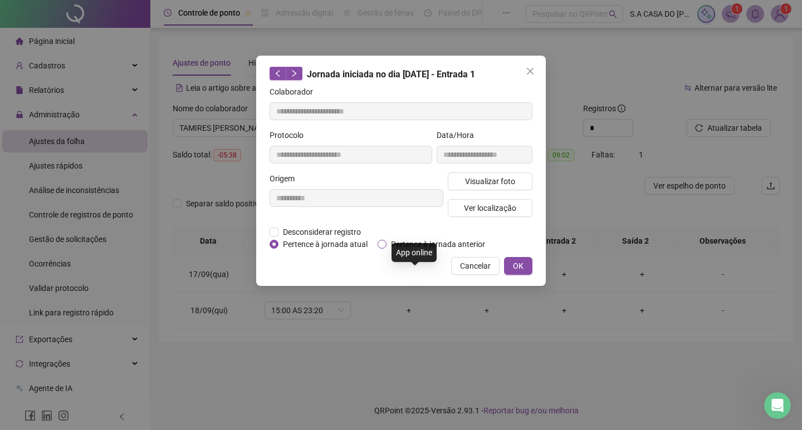
type input "**********"
click at [482, 186] on span "Visualizar foto" at bounding box center [490, 181] width 50 height 12
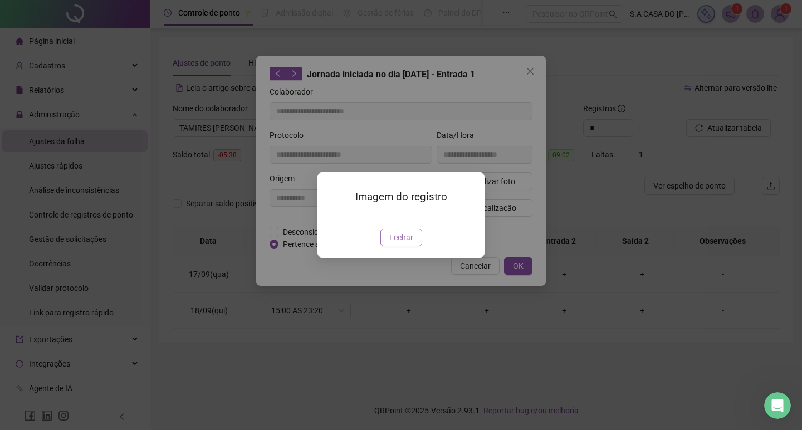
click at [400, 244] on span "Fechar" at bounding box center [401, 238] width 24 height 12
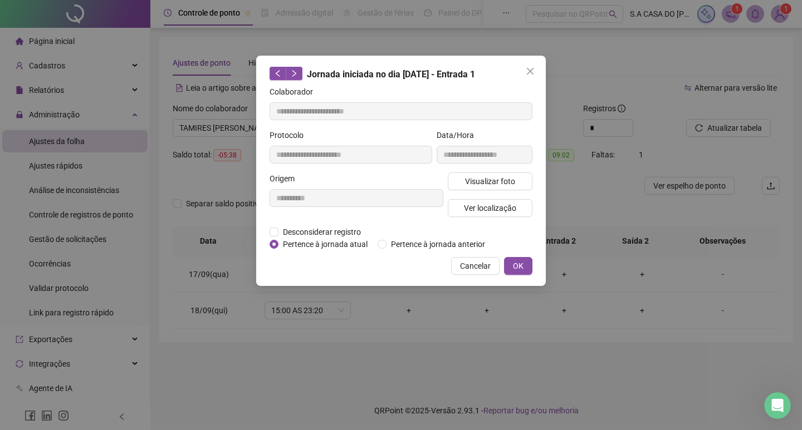
click at [471, 265] on span "Cancelar" at bounding box center [475, 266] width 31 height 12
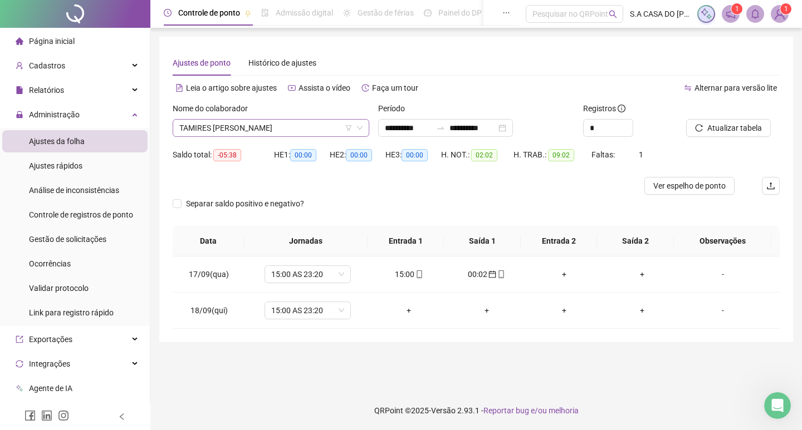
click at [256, 127] on span "TAMIRES PEDROSO DA SILVA" at bounding box center [270, 128] width 183 height 17
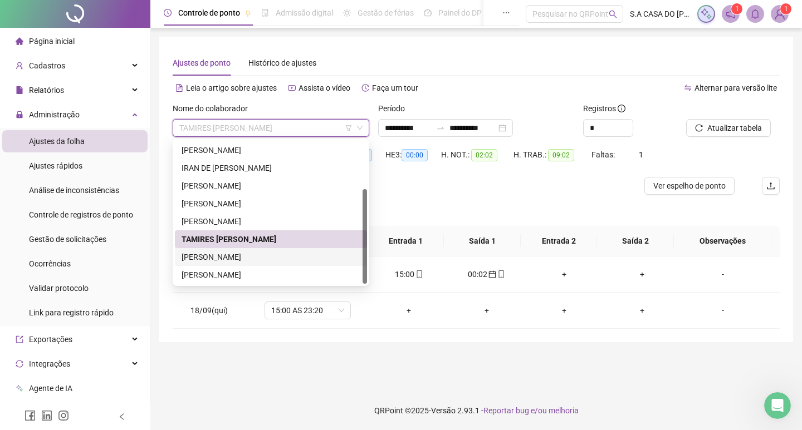
click at [242, 257] on div "THAYLAN FELIPE DOS SANTOS DA CRUZ" at bounding box center [271, 257] width 179 height 12
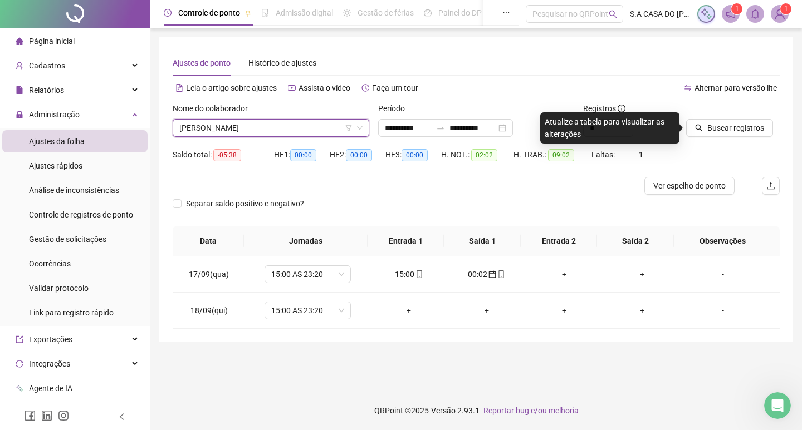
click at [267, 136] on span "THAYLAN FELIPE DOS SANTOS DA CRUZ" at bounding box center [270, 128] width 183 height 17
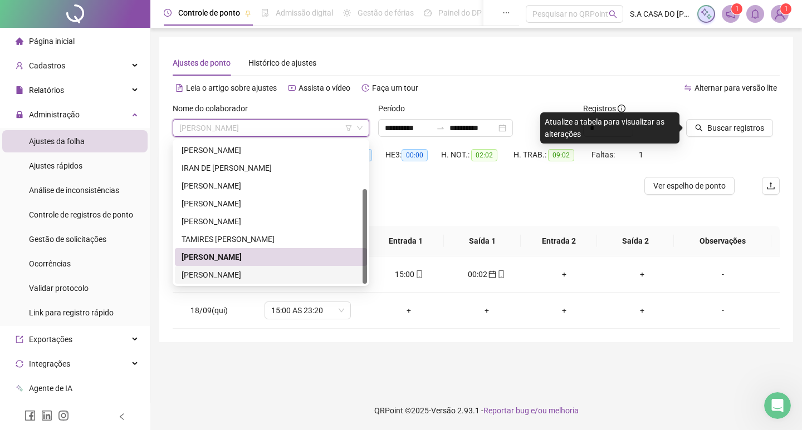
click at [245, 267] on div "VANESSA JOSEFINA GUTIERREZ QUIJADA" at bounding box center [271, 275] width 192 height 18
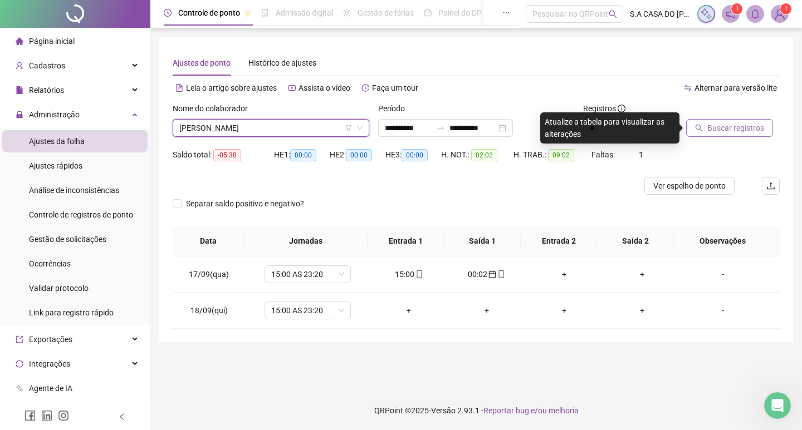
click at [731, 124] on span "Buscar registros" at bounding box center [735, 128] width 57 height 12
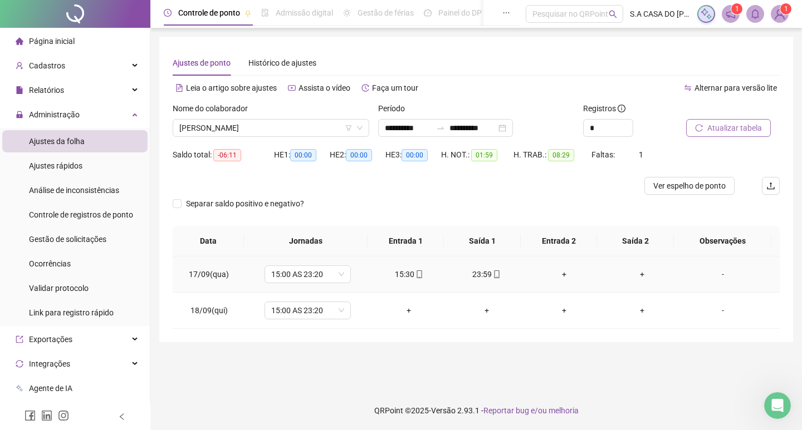
click at [415, 275] on icon "mobile" at bounding box center [419, 275] width 8 height 8
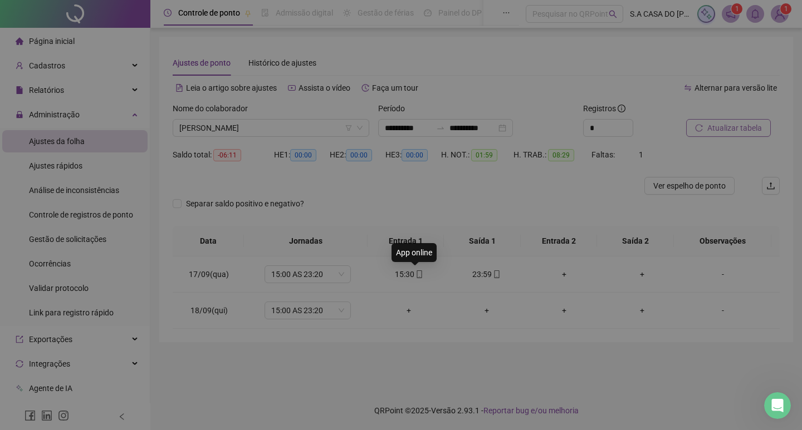
type input "**********"
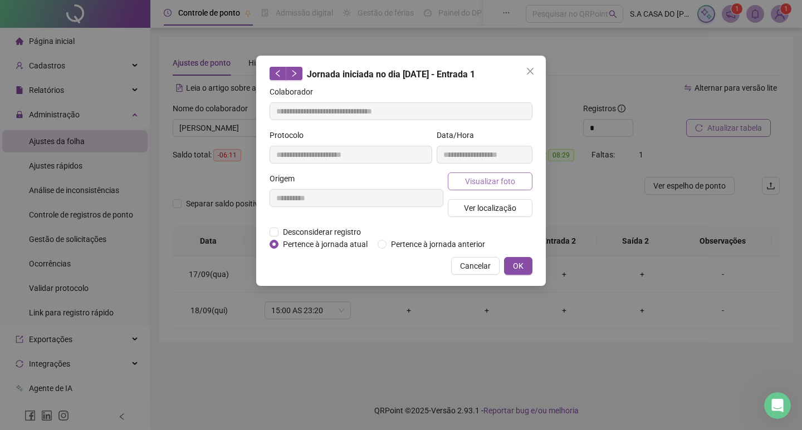
click at [466, 177] on span "Visualizar foto" at bounding box center [490, 181] width 50 height 12
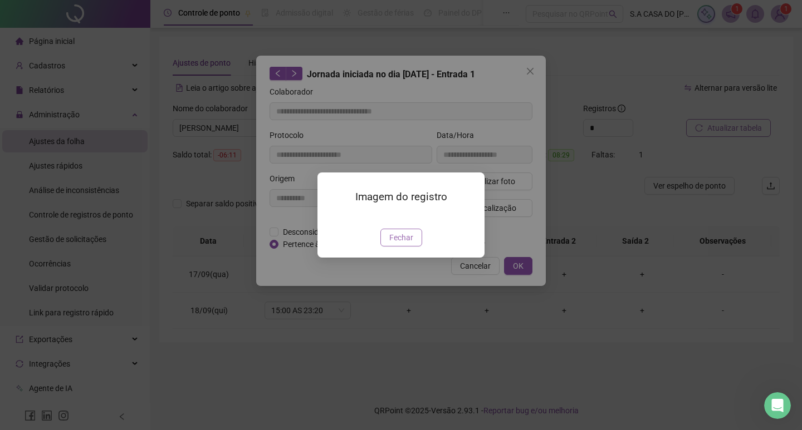
click at [400, 244] on span "Fechar" at bounding box center [401, 238] width 24 height 12
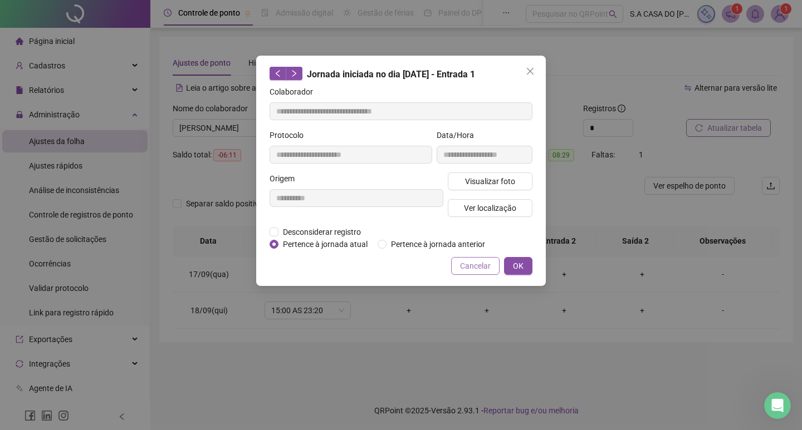
click at [476, 271] on span "Cancelar" at bounding box center [475, 266] width 31 height 12
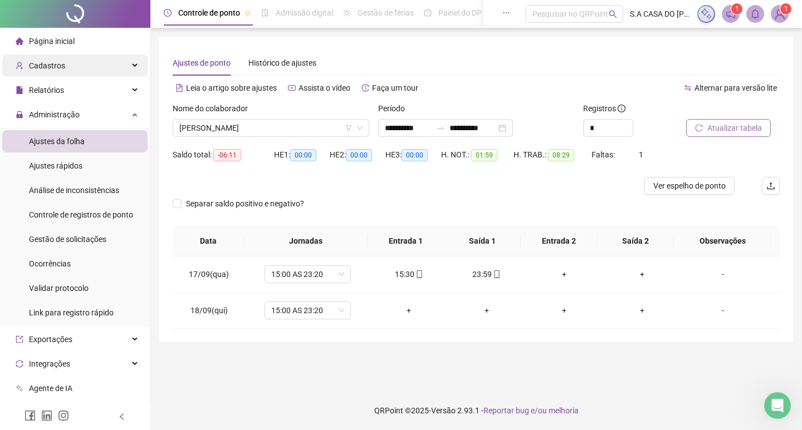
click at [68, 71] on div "Cadastros" at bounding box center [74, 66] width 145 height 22
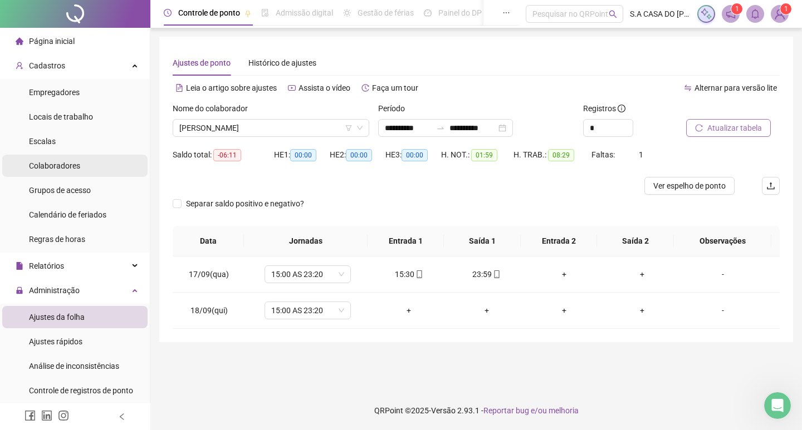
click at [77, 162] on span "Colaboradores" at bounding box center [54, 166] width 51 height 9
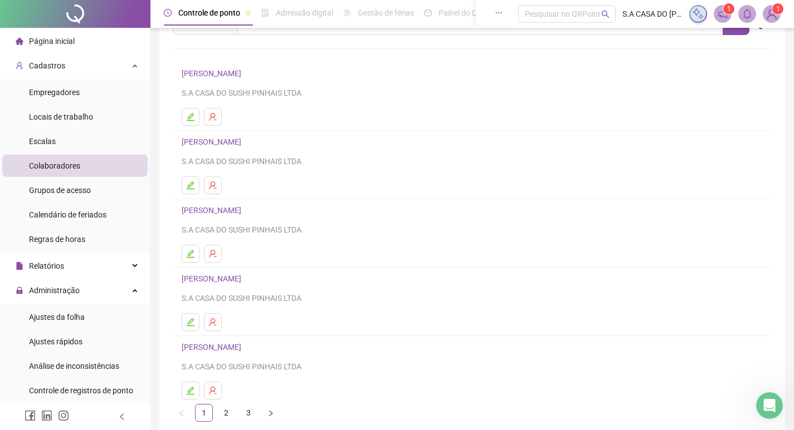
scroll to position [108, 0]
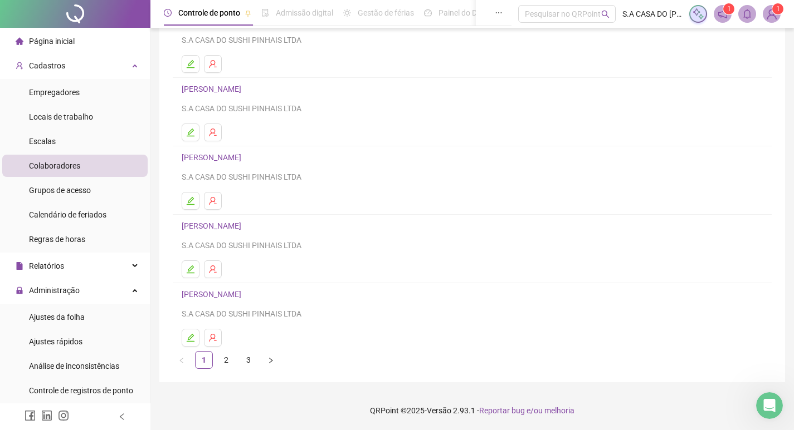
click at [223, 361] on link "2" at bounding box center [226, 360] width 17 height 17
click at [243, 363] on link "3" at bounding box center [248, 360] width 17 height 17
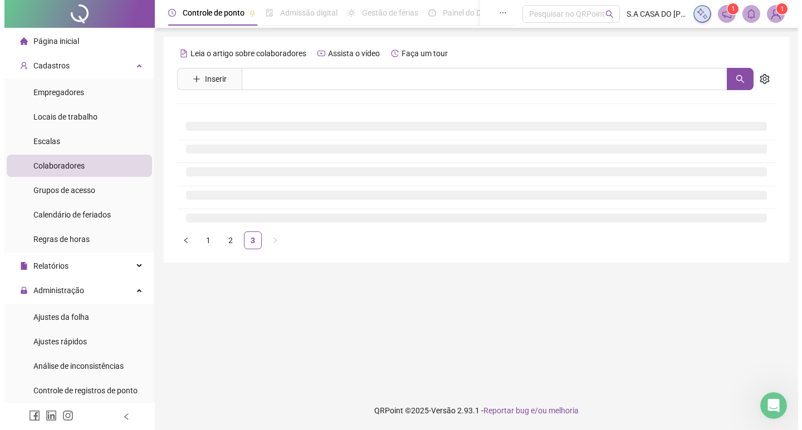
scroll to position [0, 0]
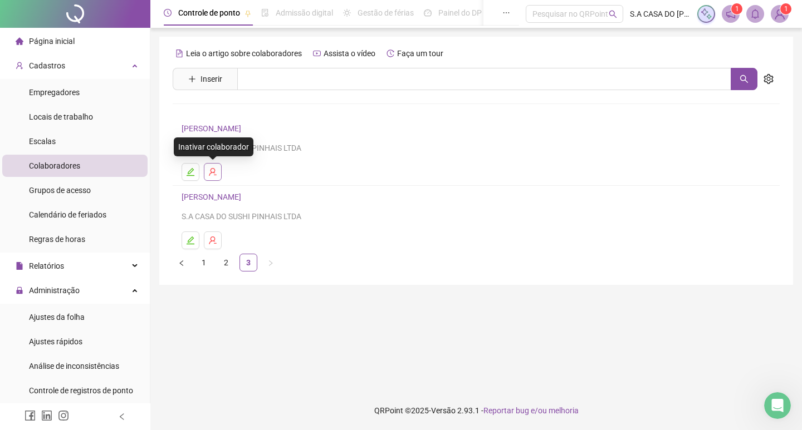
click at [207, 174] on button "button" at bounding box center [213, 172] width 18 height 18
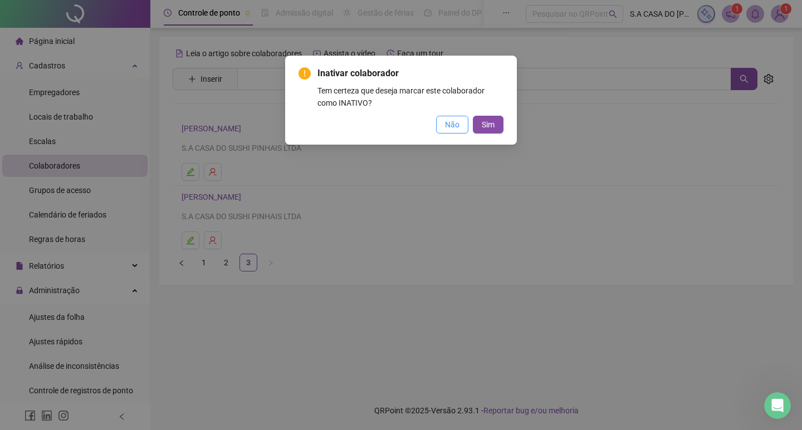
click at [457, 122] on span "Não" at bounding box center [452, 125] width 14 height 12
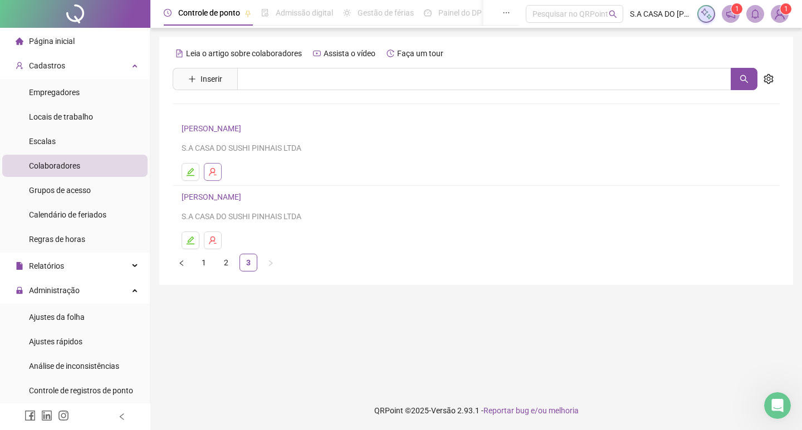
click at [217, 176] on button "button" at bounding box center [213, 172] width 18 height 18
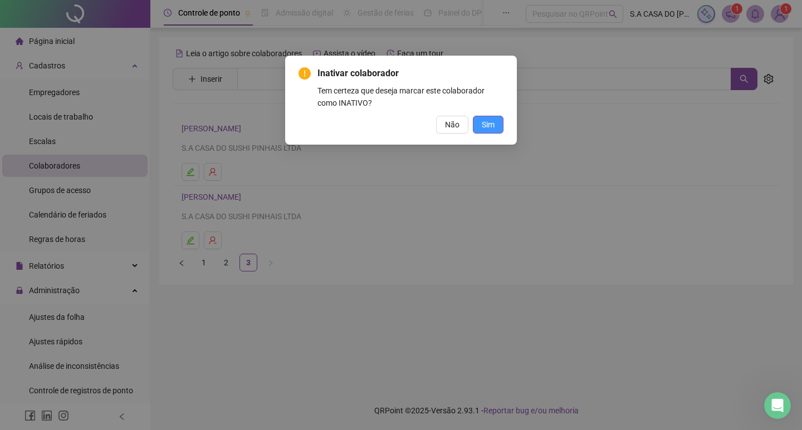
click at [475, 121] on button "Sim" at bounding box center [488, 125] width 31 height 18
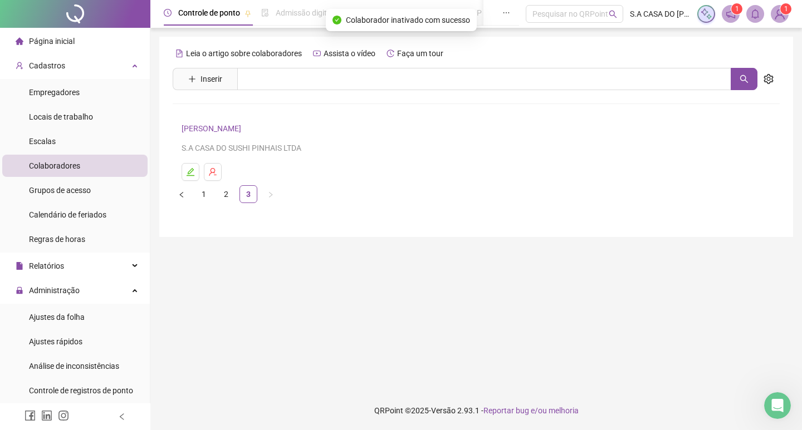
click at [358, 250] on main "Leia o artigo sobre colaboradores Assista o vídeo Faça um tour Inserir Nenhum r…" at bounding box center [476, 210] width 634 height 346
click at [85, 76] on div "Cadastros" at bounding box center [74, 66] width 145 height 22
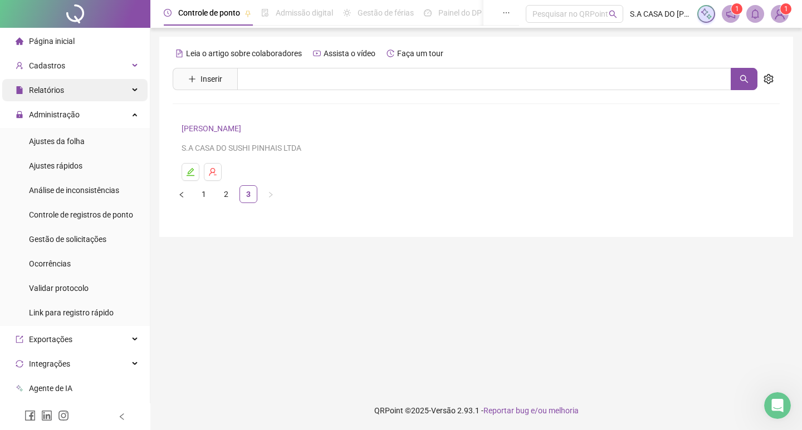
click at [84, 94] on div "Relatórios" at bounding box center [74, 90] width 145 height 22
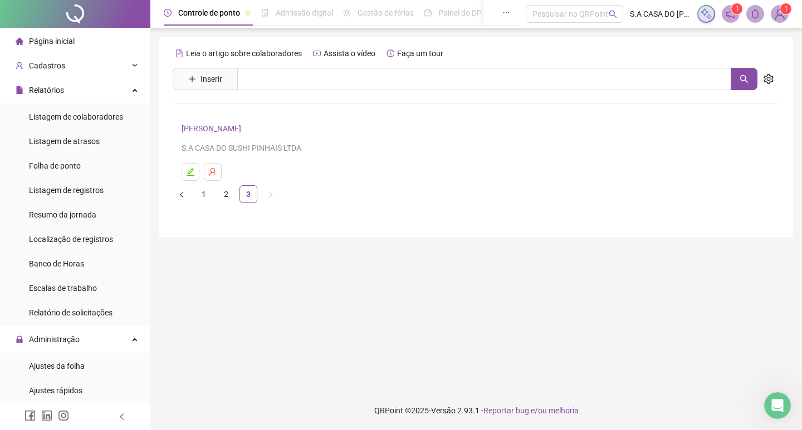
click at [448, 272] on main "Leia o artigo sobre colaboradores Assista o vídeo Faça um tour Inserir Nenhum r…" at bounding box center [476, 210] width 634 height 346
click at [407, 284] on main "Leia o artigo sobre colaboradores Assista o vídeo Faça um tour Inserir Nenhum r…" at bounding box center [476, 210] width 634 height 346
